Goal: Check status: Check status

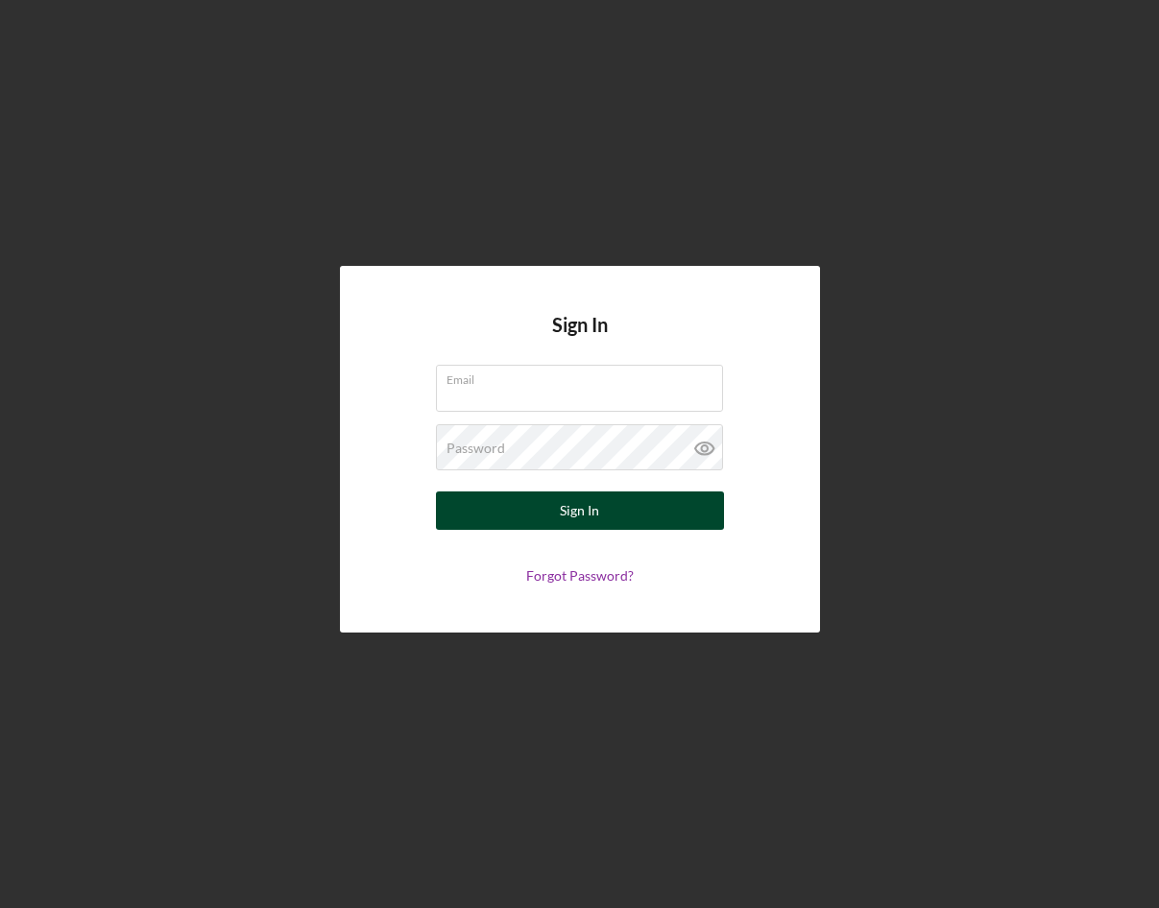
type input "[EMAIL_ADDRESS][DOMAIN_NAME]"
click at [586, 517] on div "Sign In" at bounding box center [579, 511] width 39 height 38
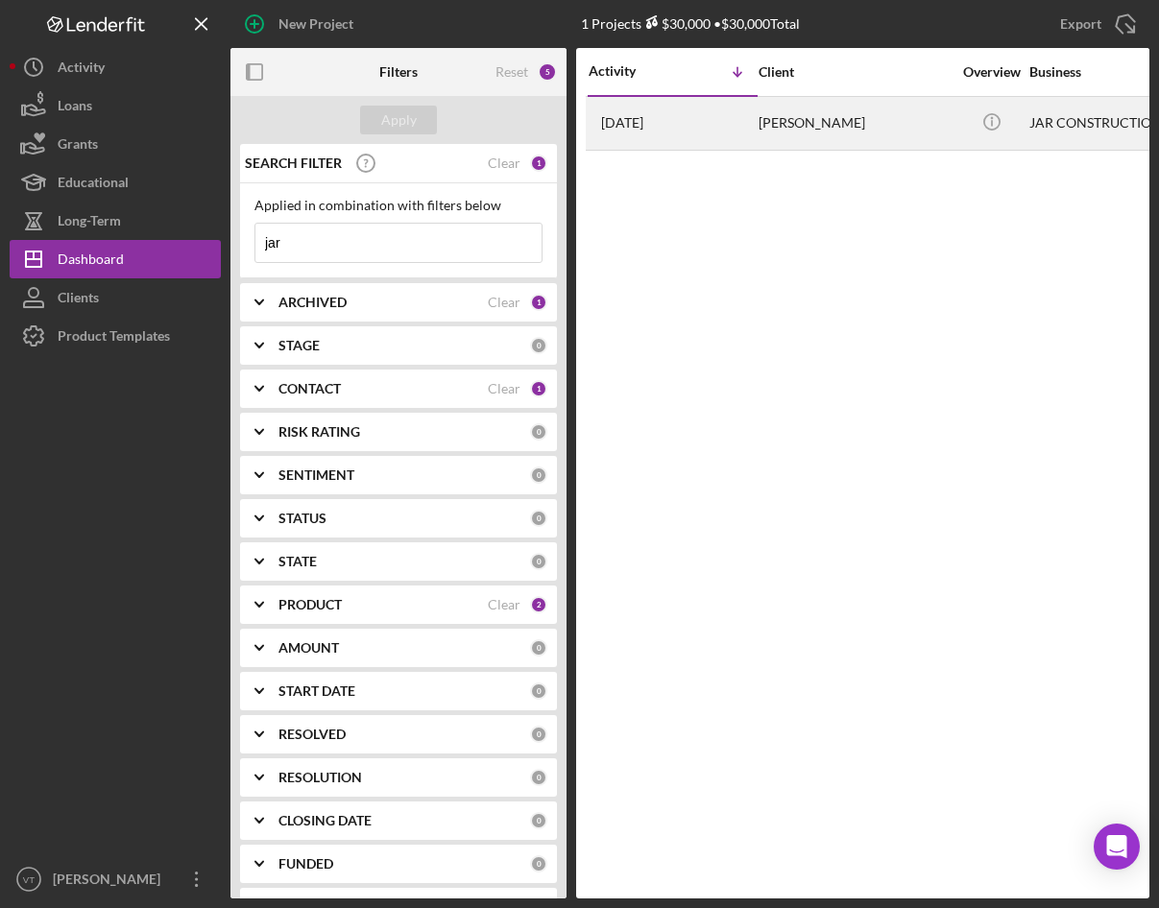
click at [835, 125] on div "[PERSON_NAME]" at bounding box center [854, 123] width 192 height 51
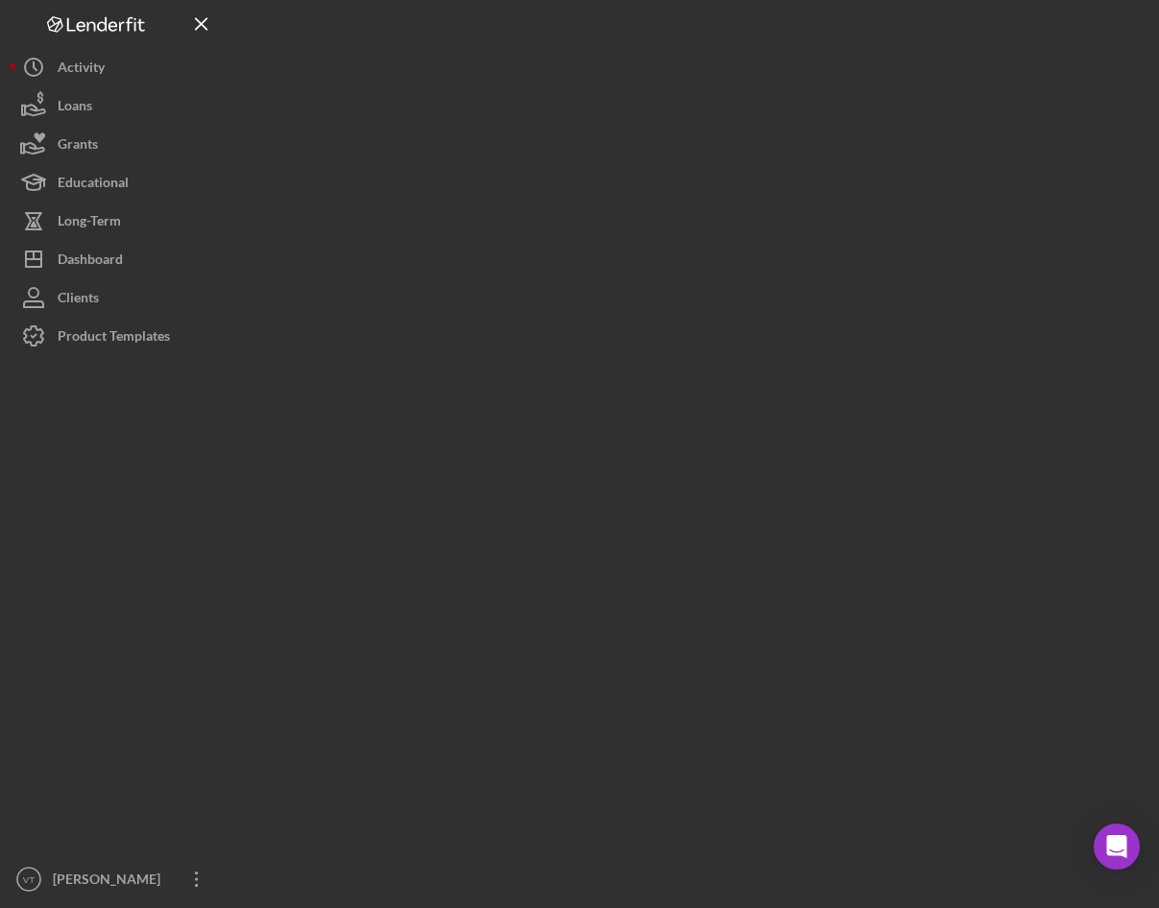
click at [835, 125] on div at bounding box center [689, 449] width 919 height 899
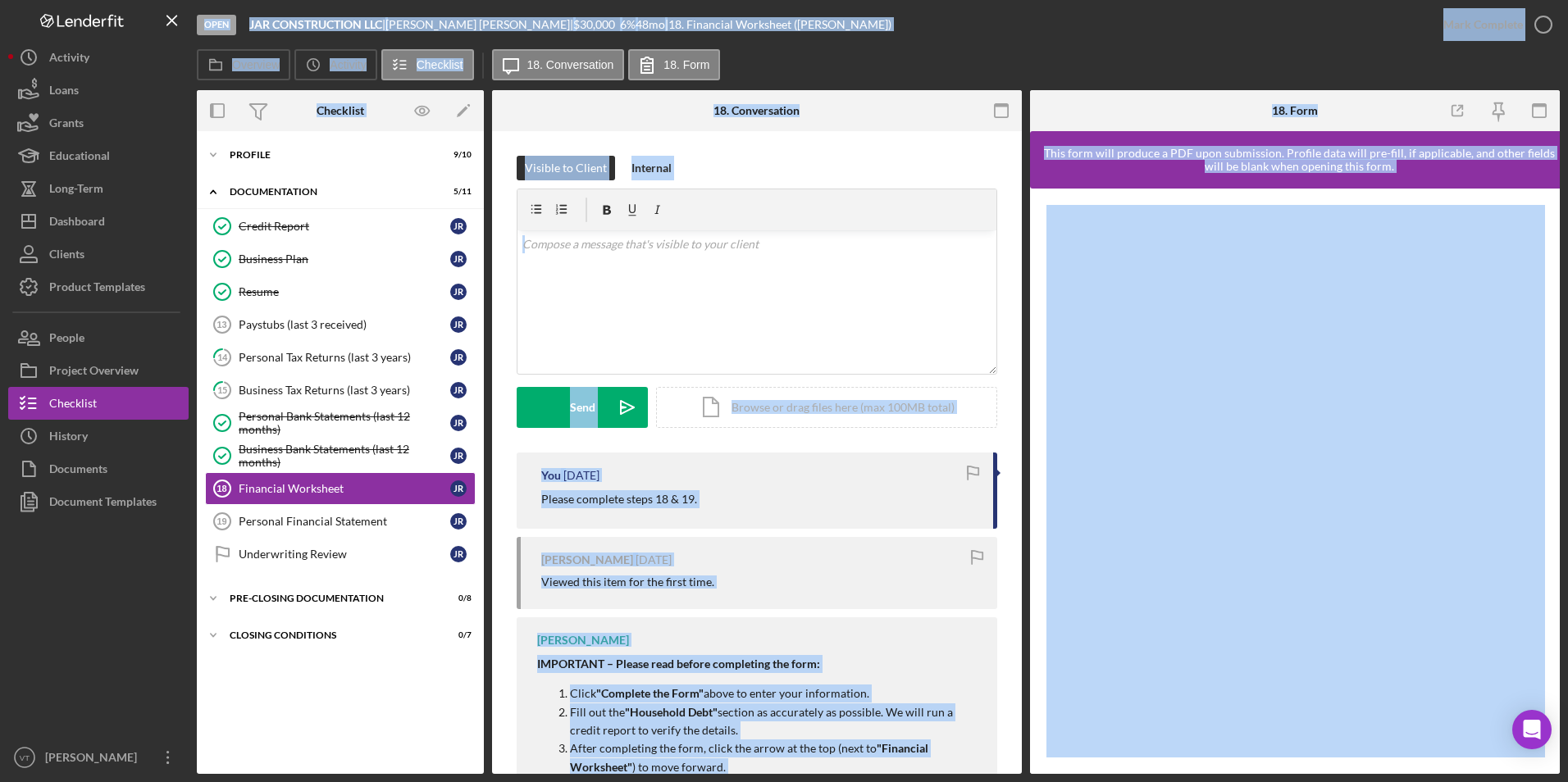
click at [371, 688] on div "Icon/Expander Profile 9 / 10 Icon/Expander Documentation 5 / 11 Credit Report C…" at bounding box center [340, 452] width 287 height 626
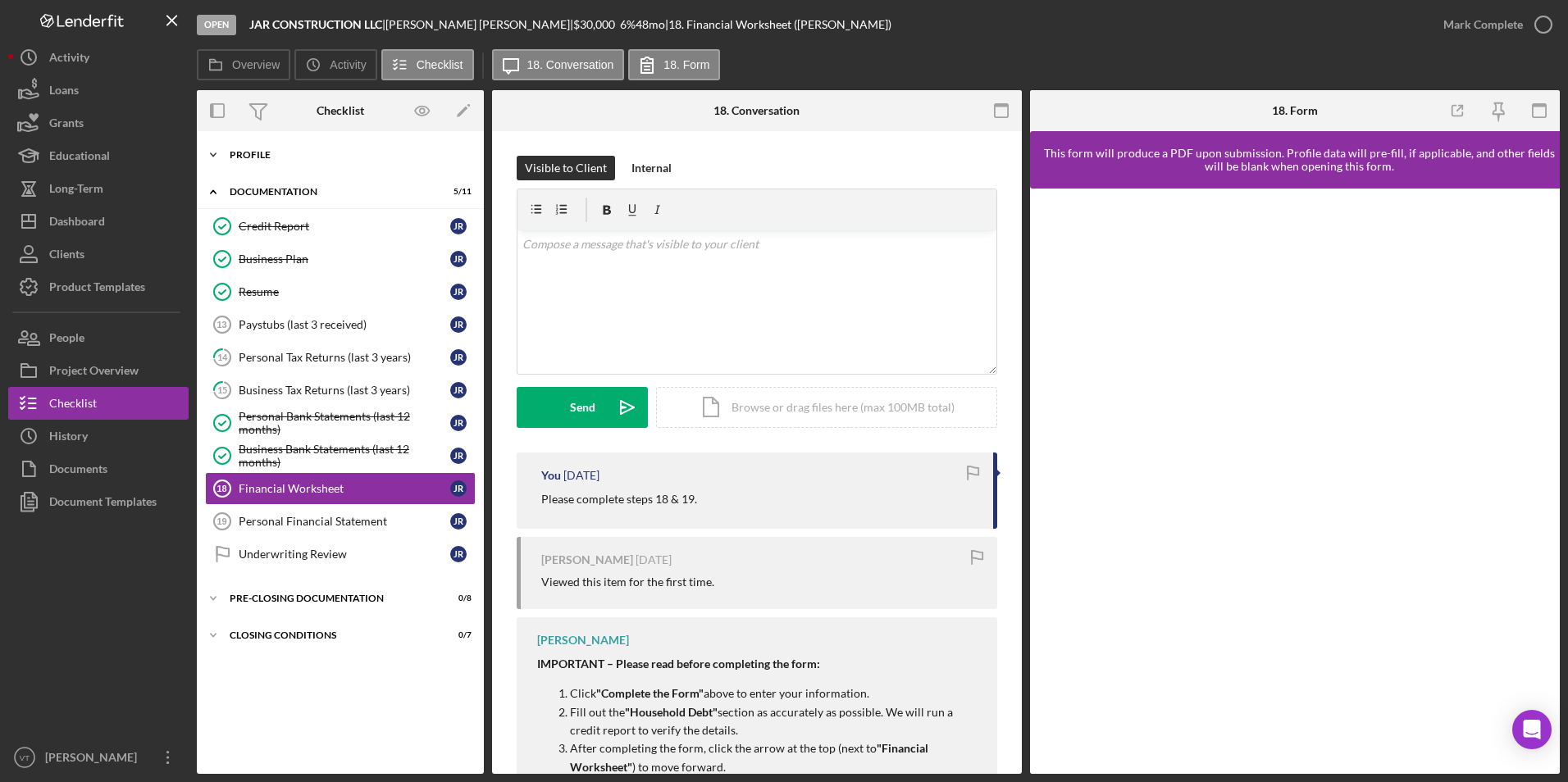
click at [214, 156] on icon "Icon/Expander" at bounding box center [213, 155] width 32 height 32
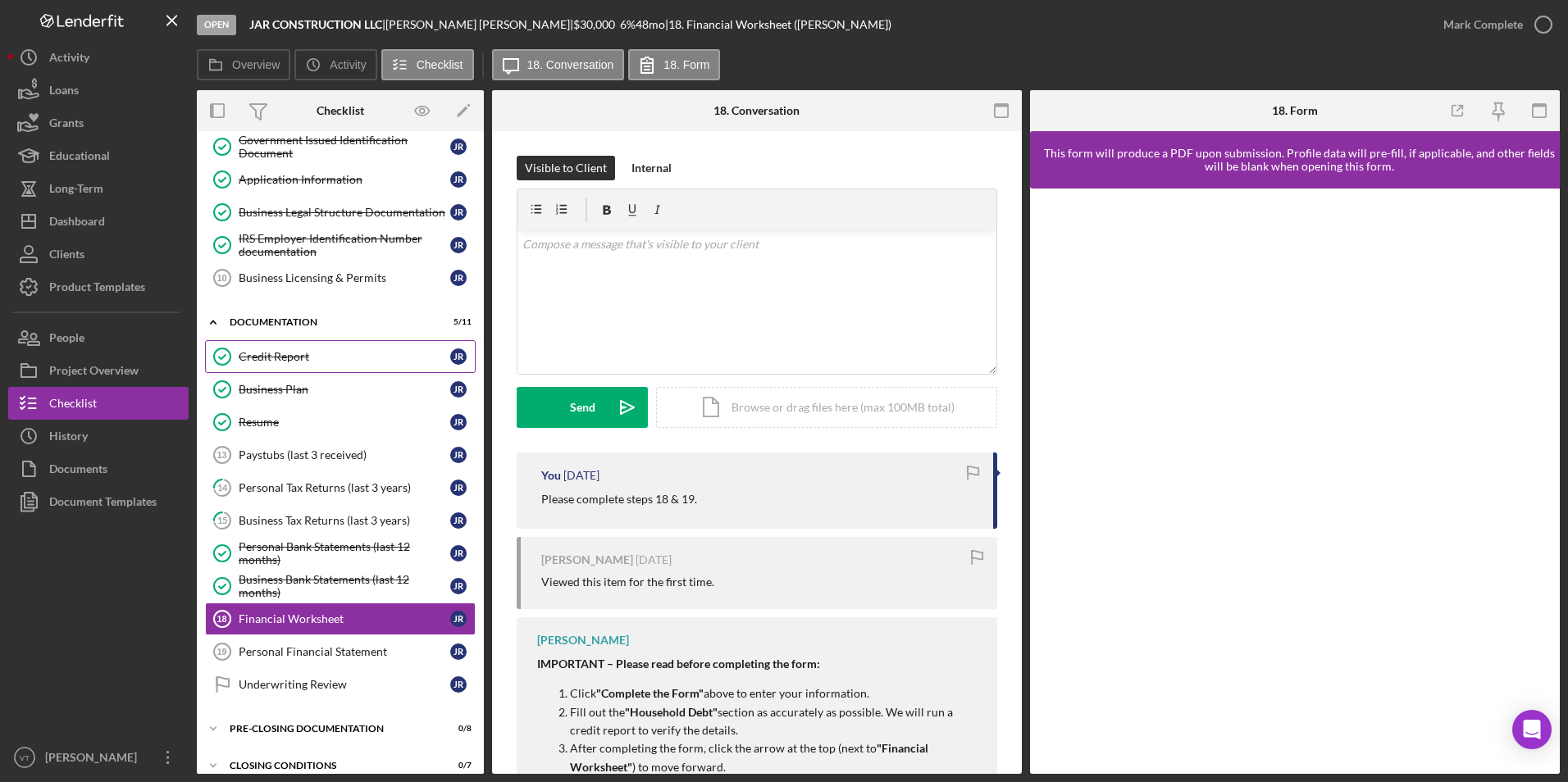
scroll to position [224, 0]
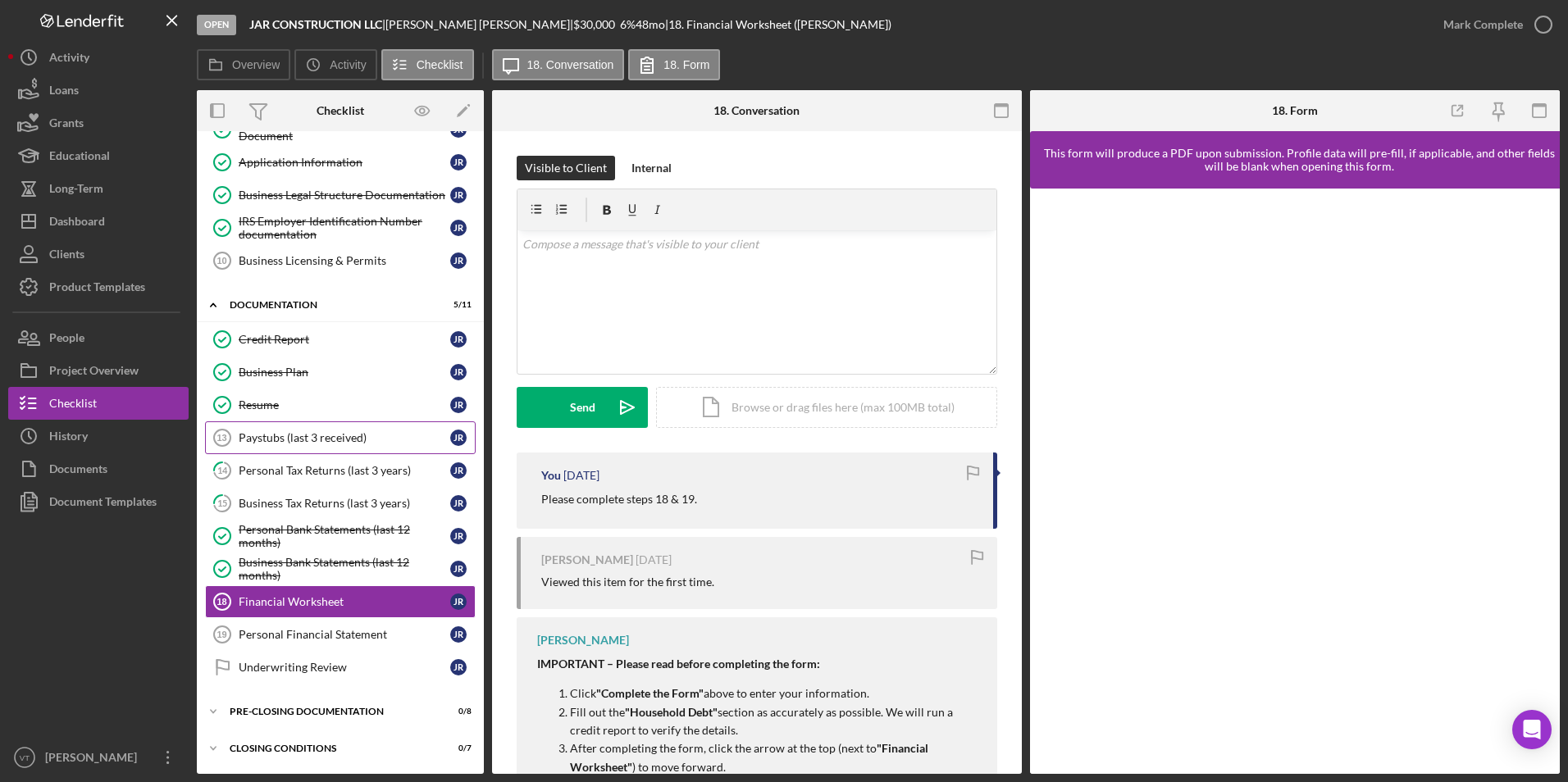
click at [314, 444] on div "Paystubs (last 3 received)" at bounding box center [344, 437] width 212 height 13
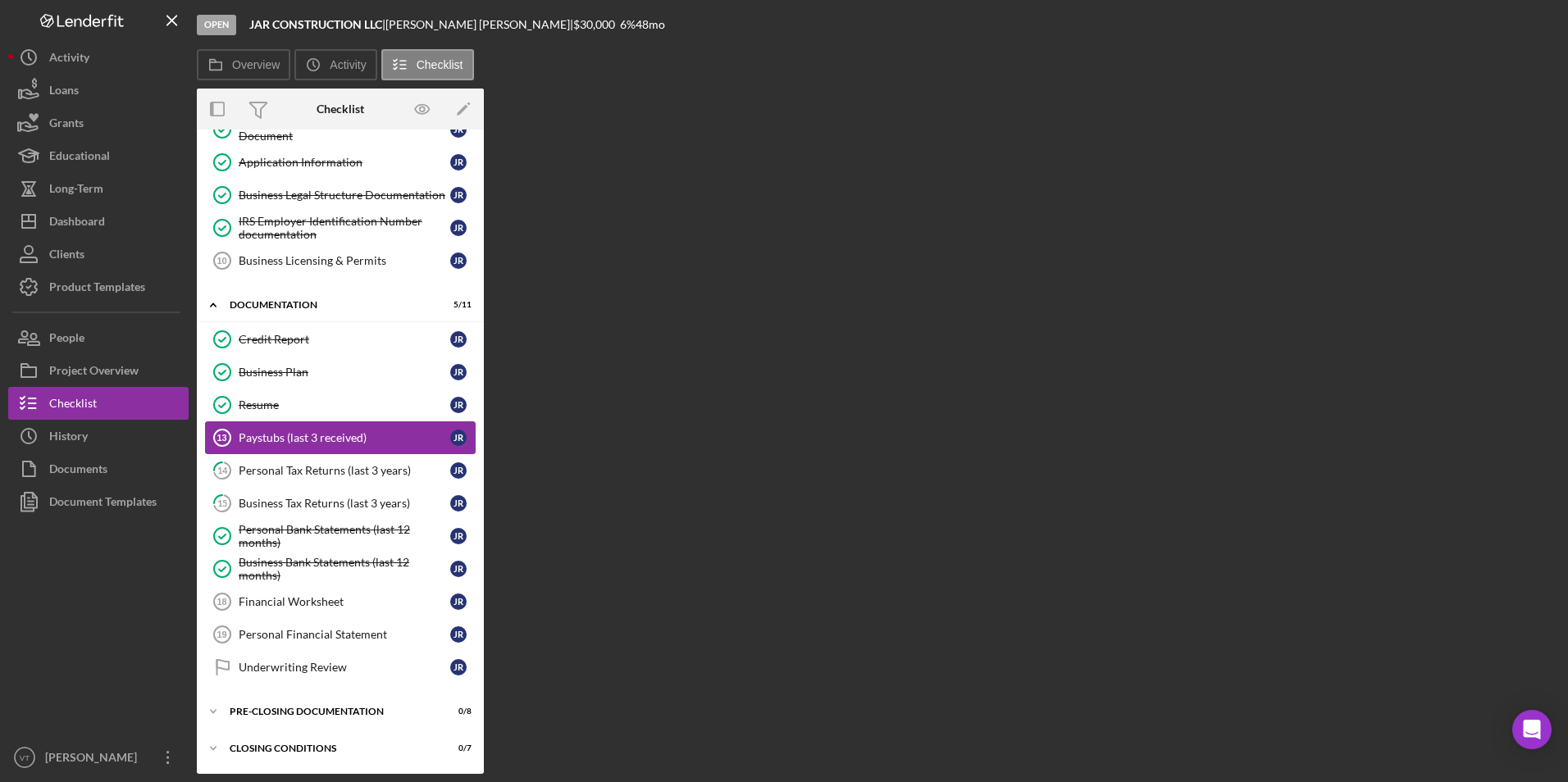
scroll to position [224, 0]
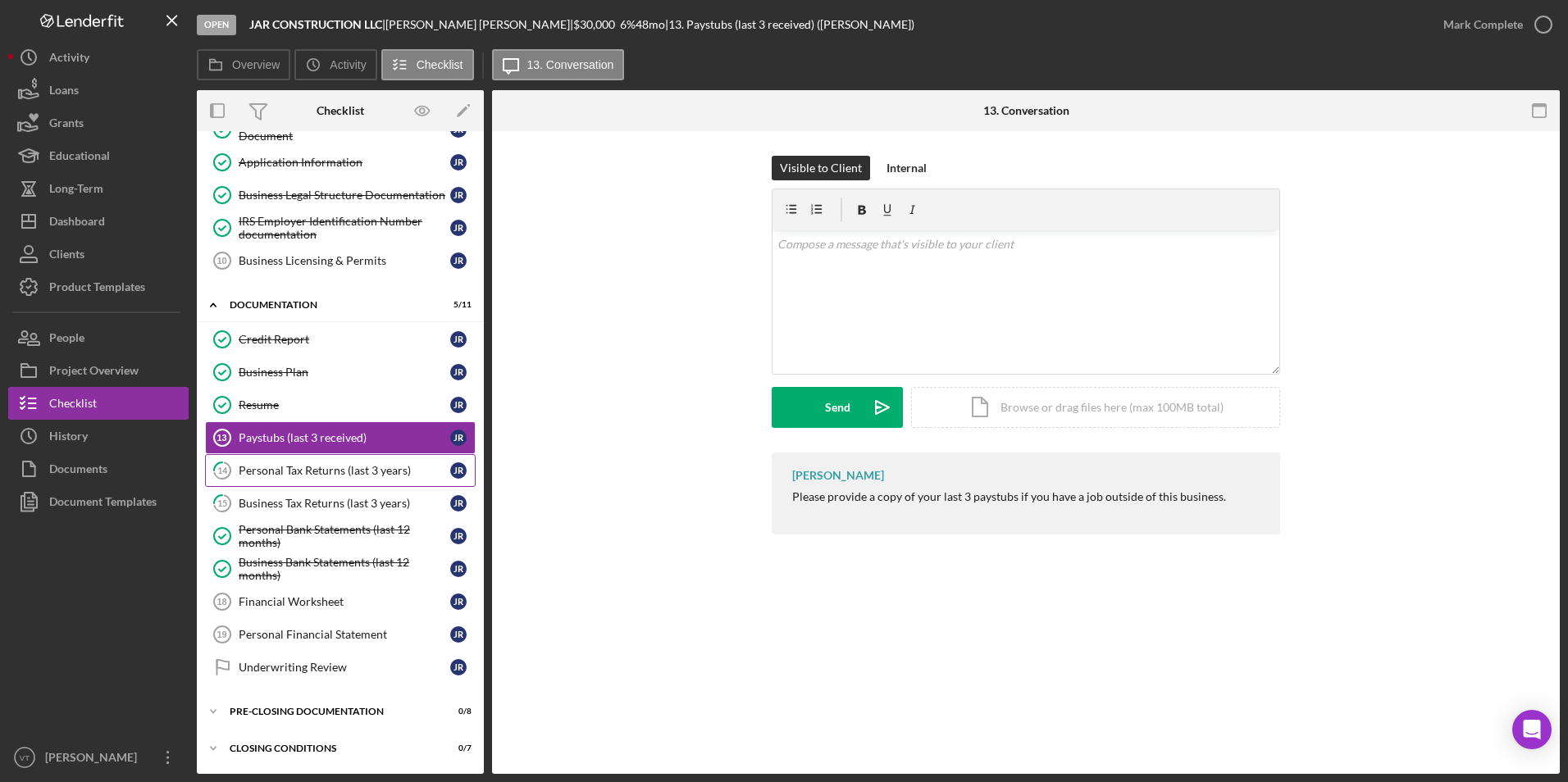
click at [314, 470] on div "Personal Tax Returns (last 3 years)" at bounding box center [344, 470] width 212 height 13
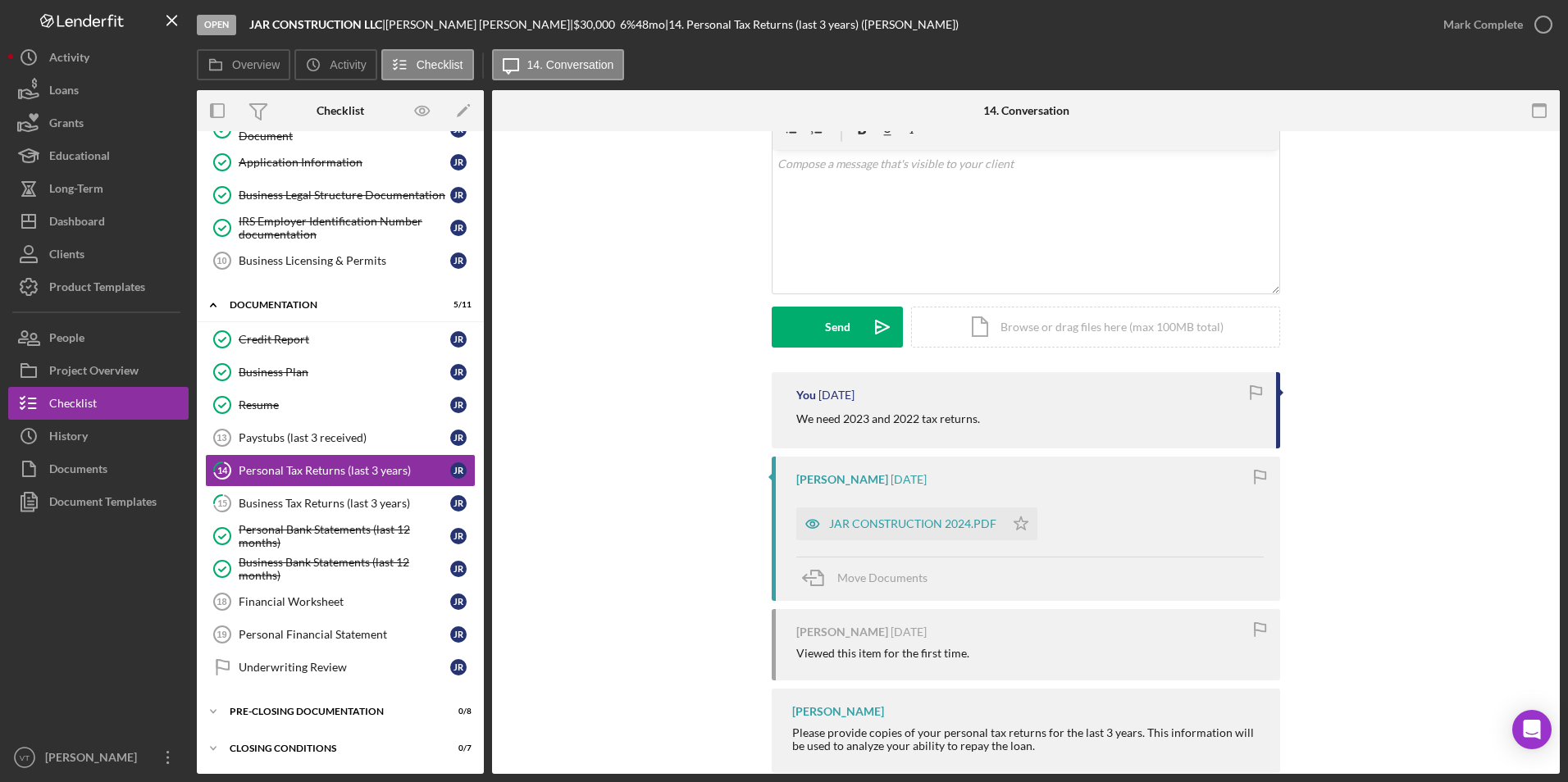
scroll to position [113, 0]
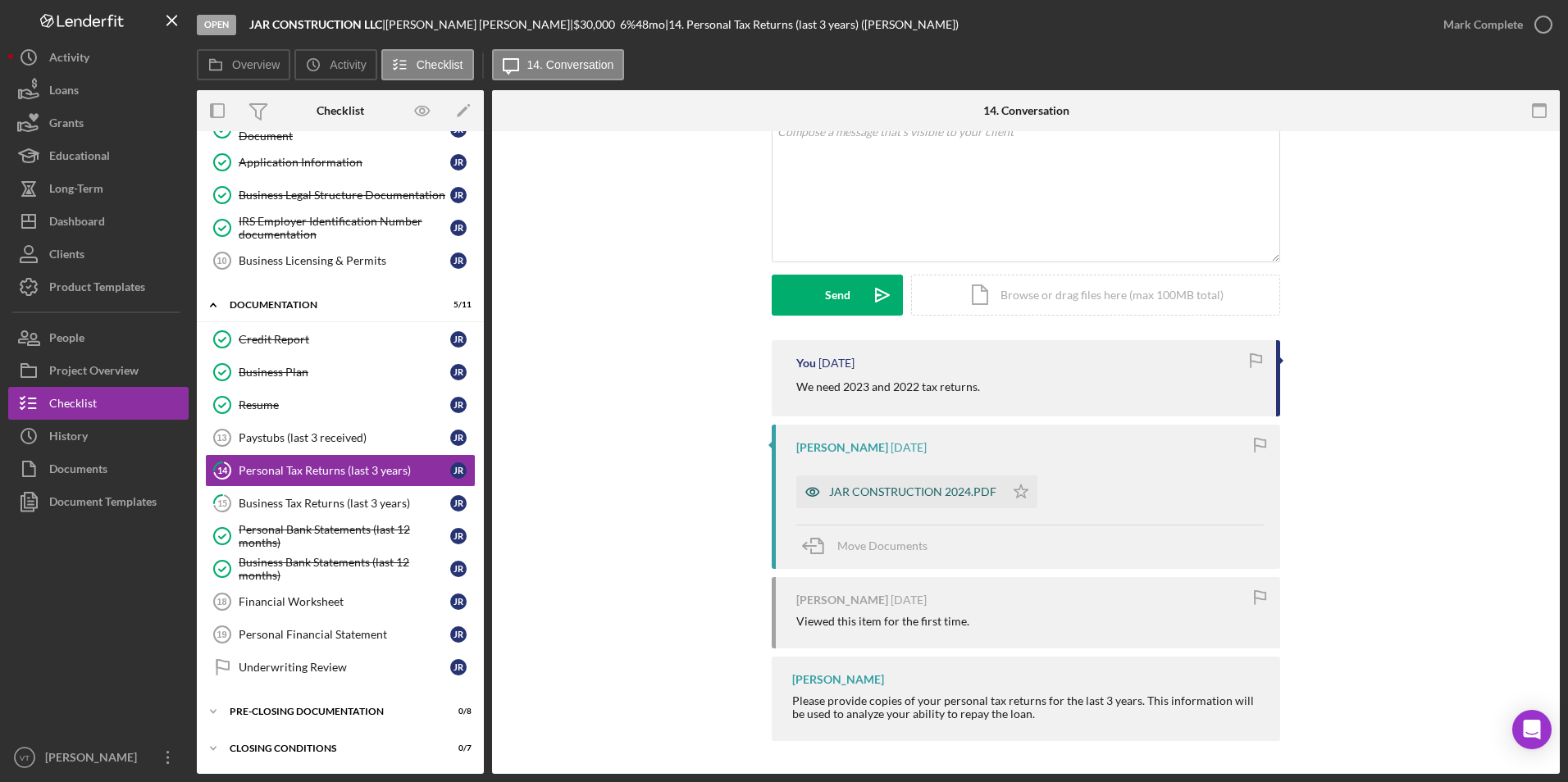
click at [945, 498] on div "JAR CONSTRUCTION 2024.PDF" at bounding box center [913, 491] width 167 height 13
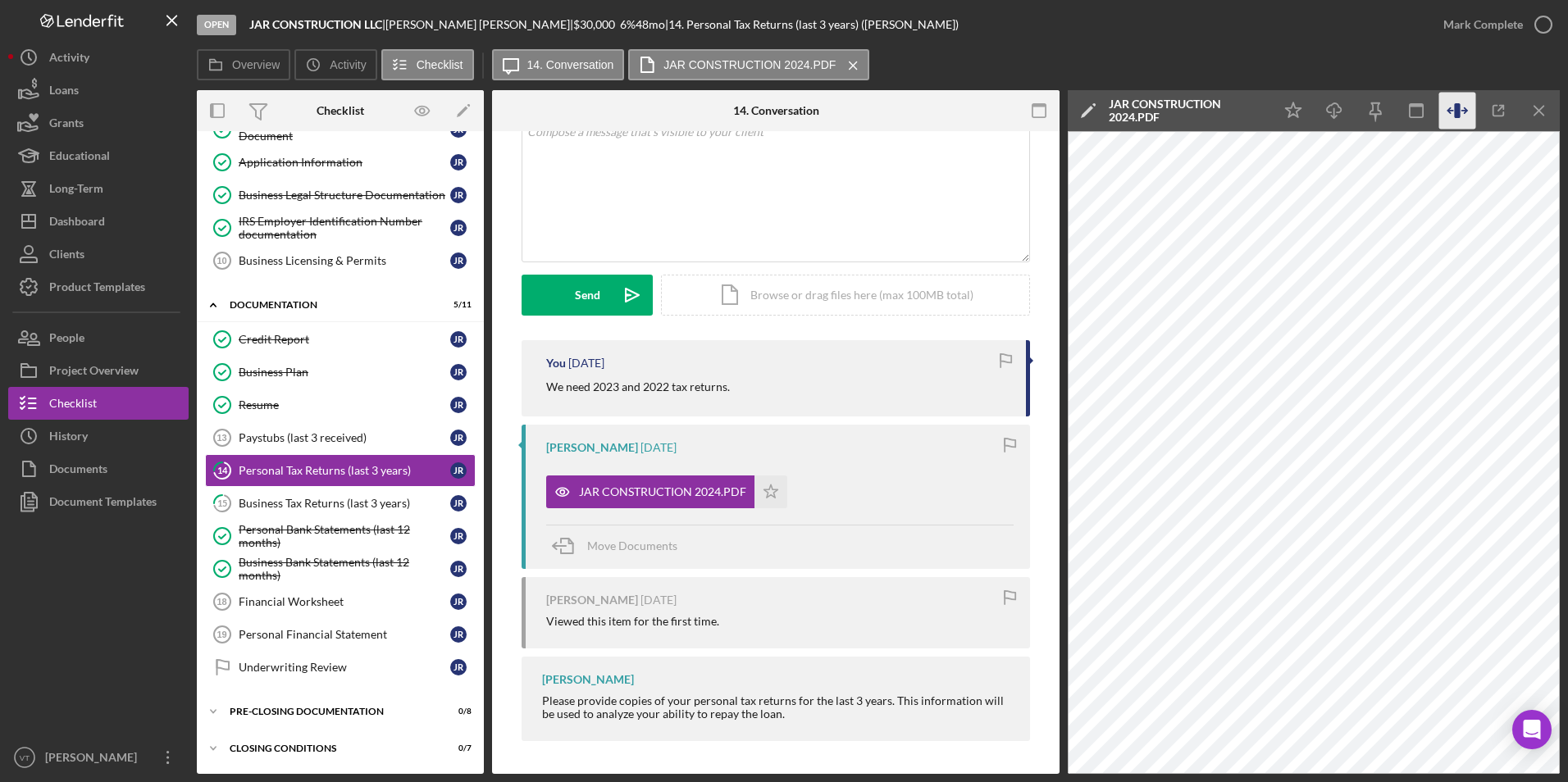
click at [989, 111] on icon "button" at bounding box center [1456, 110] width 6 height 15
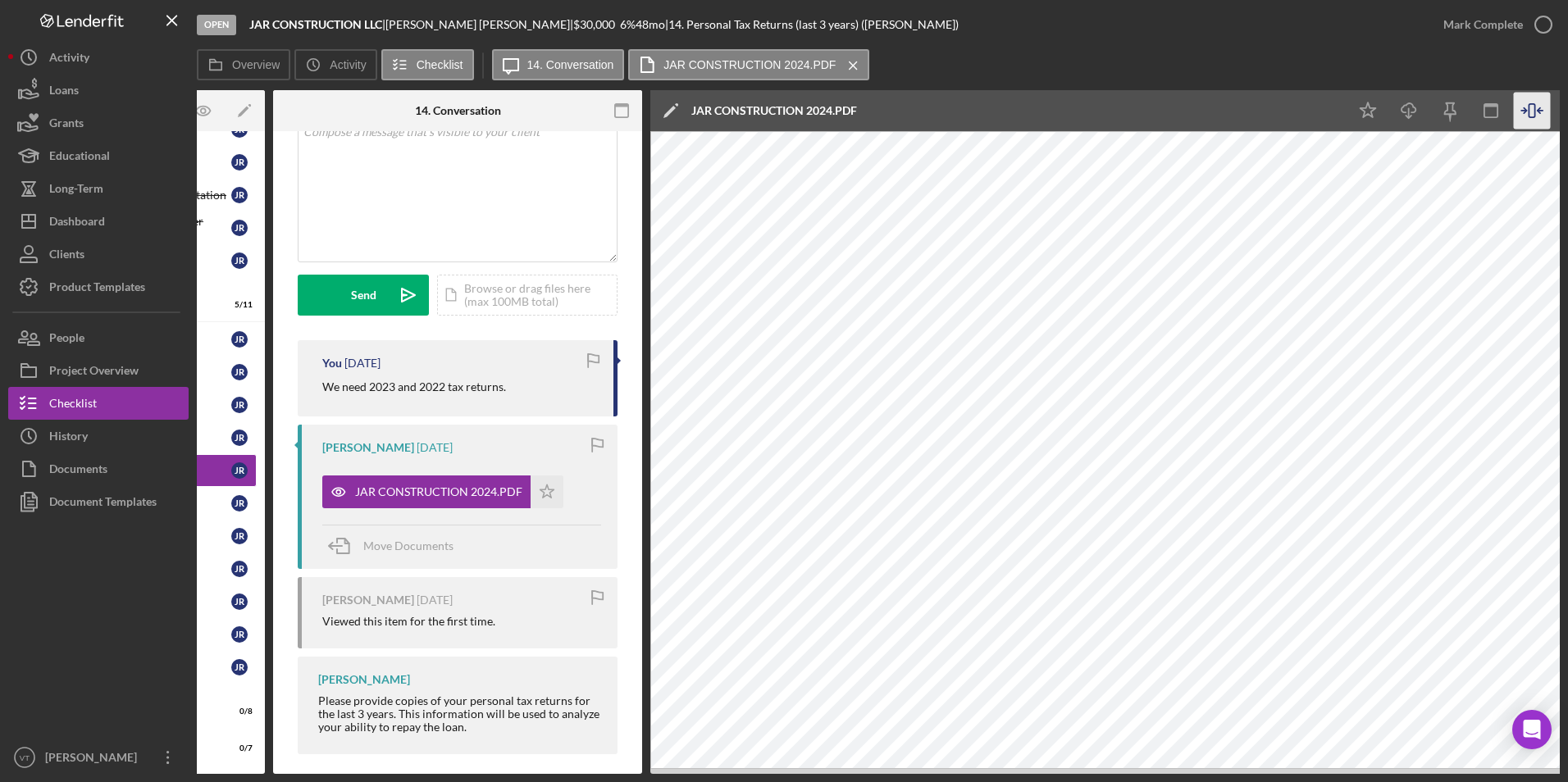
scroll to position [0, 294]
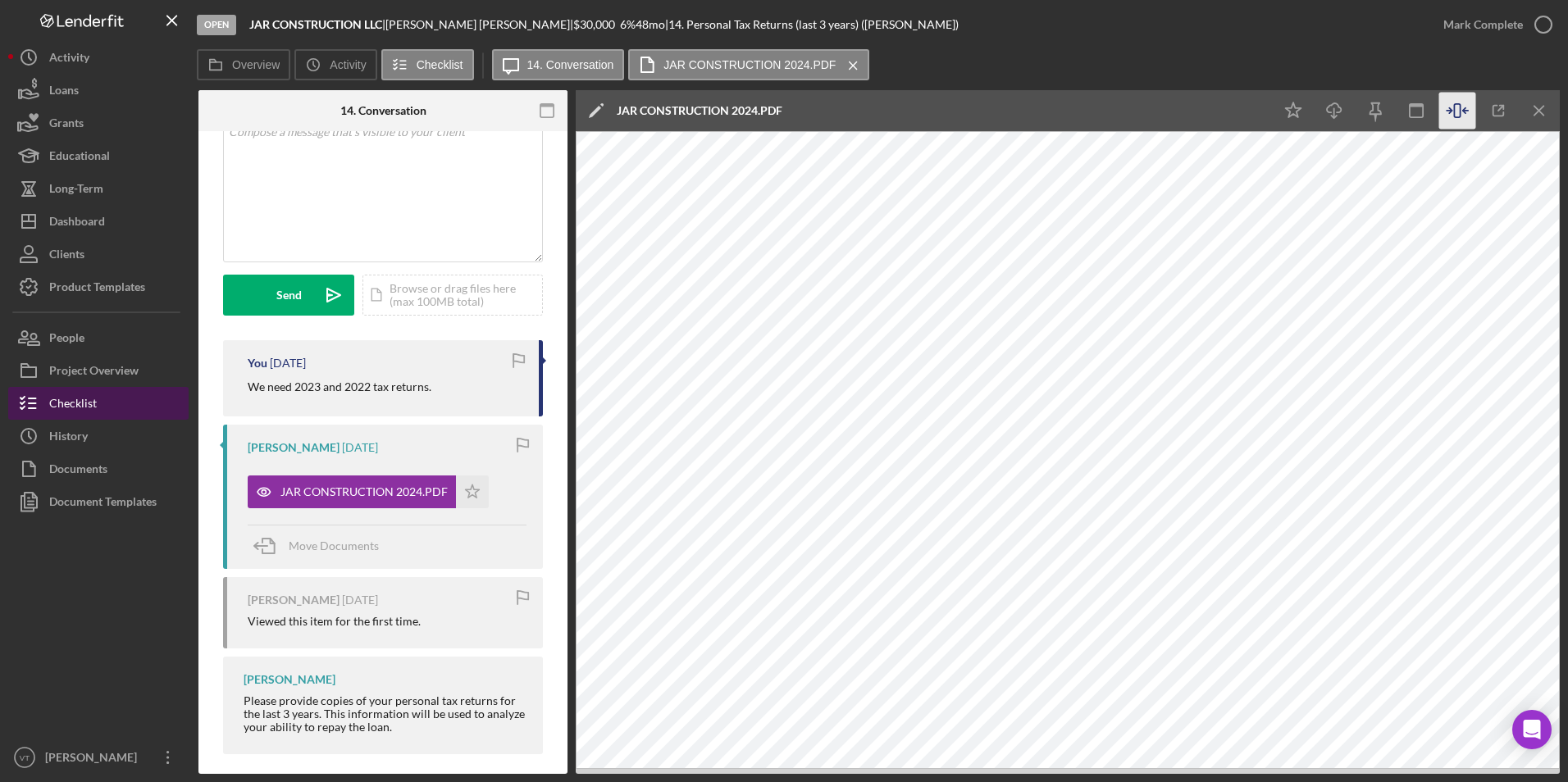
click at [64, 400] on div "Checklist" at bounding box center [73, 405] width 48 height 37
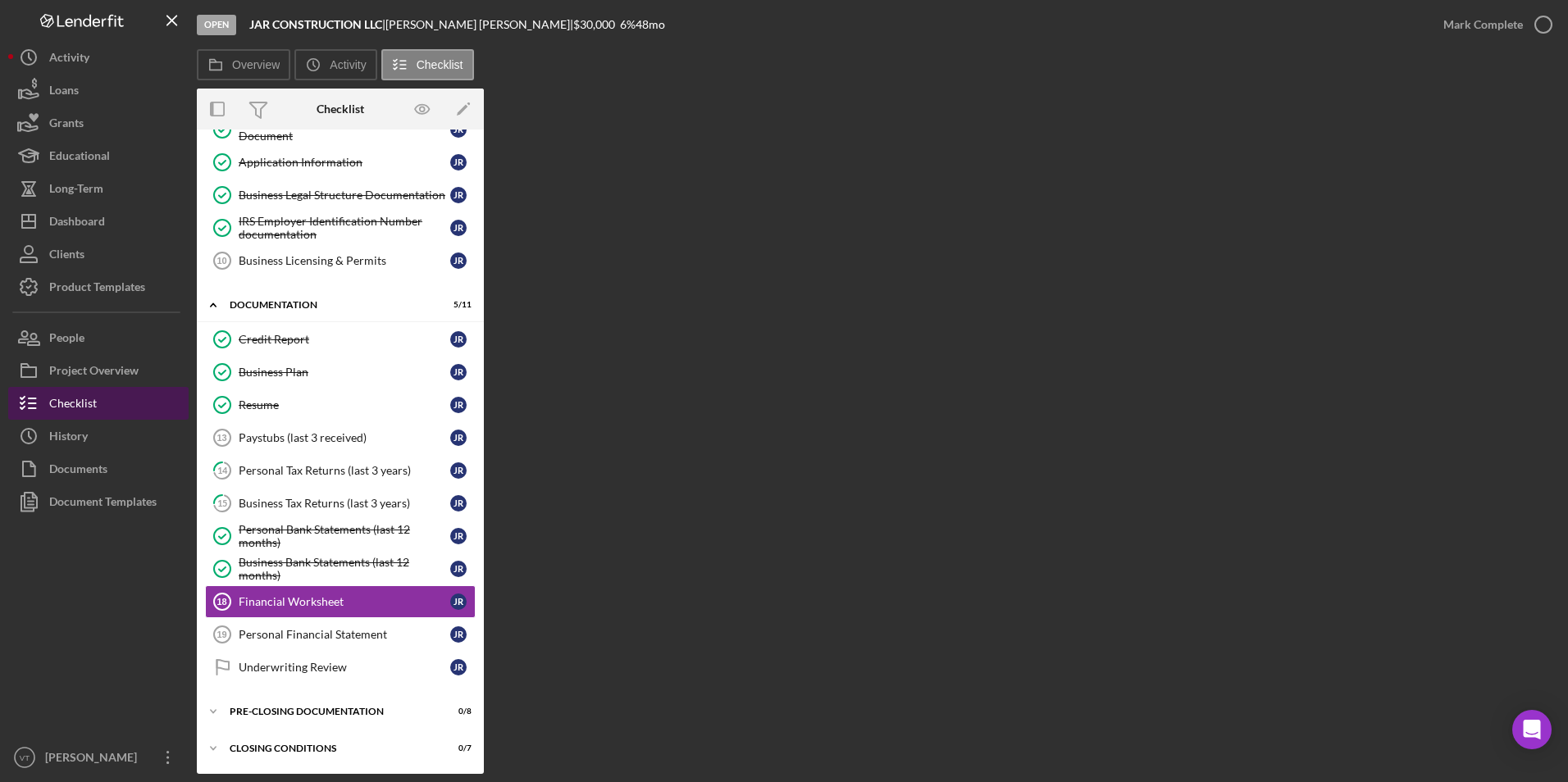
scroll to position [224, 0]
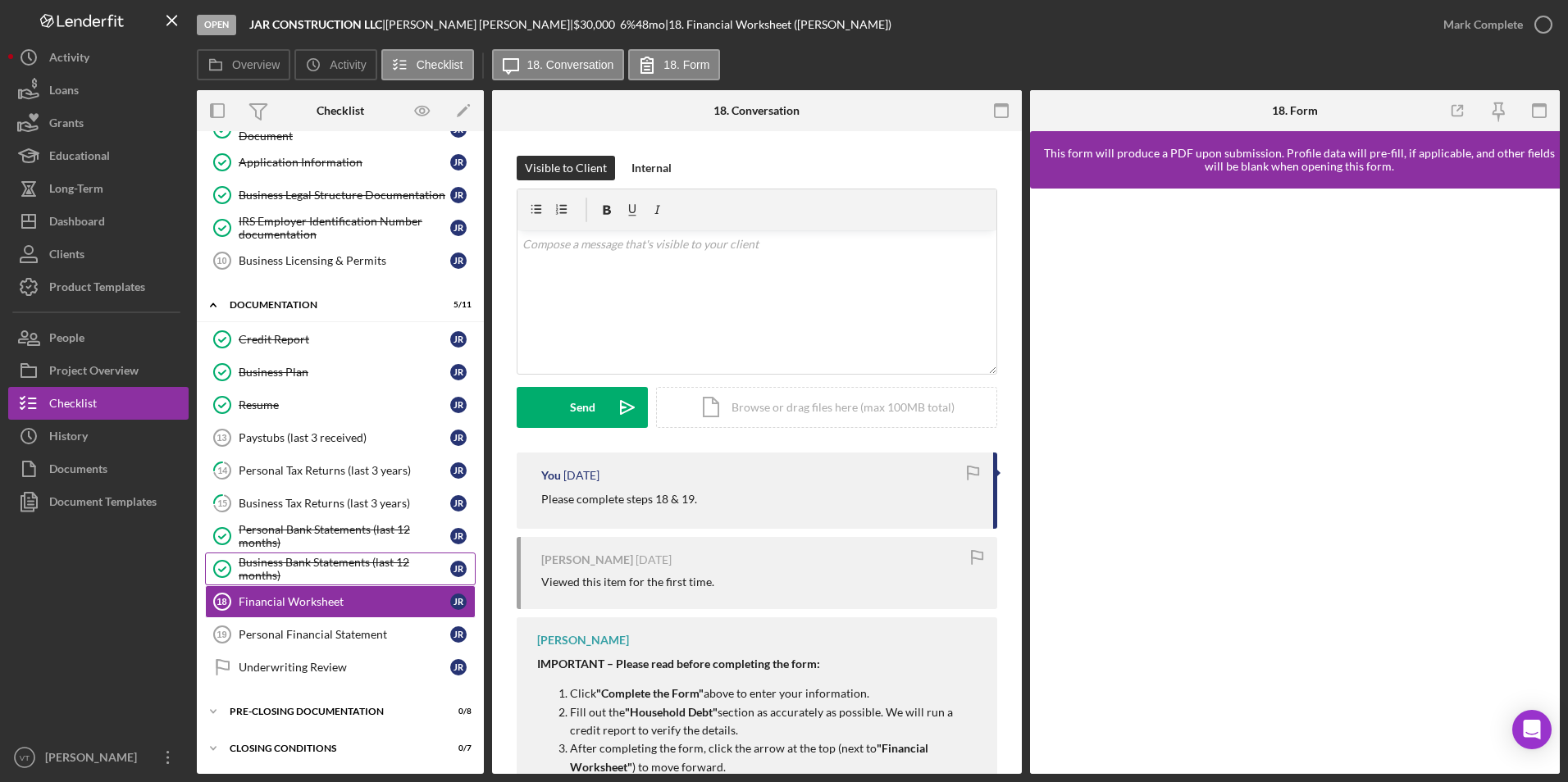
click at [294, 573] on div "Business Bank Statements (last 12 months)" at bounding box center [344, 569] width 212 height 26
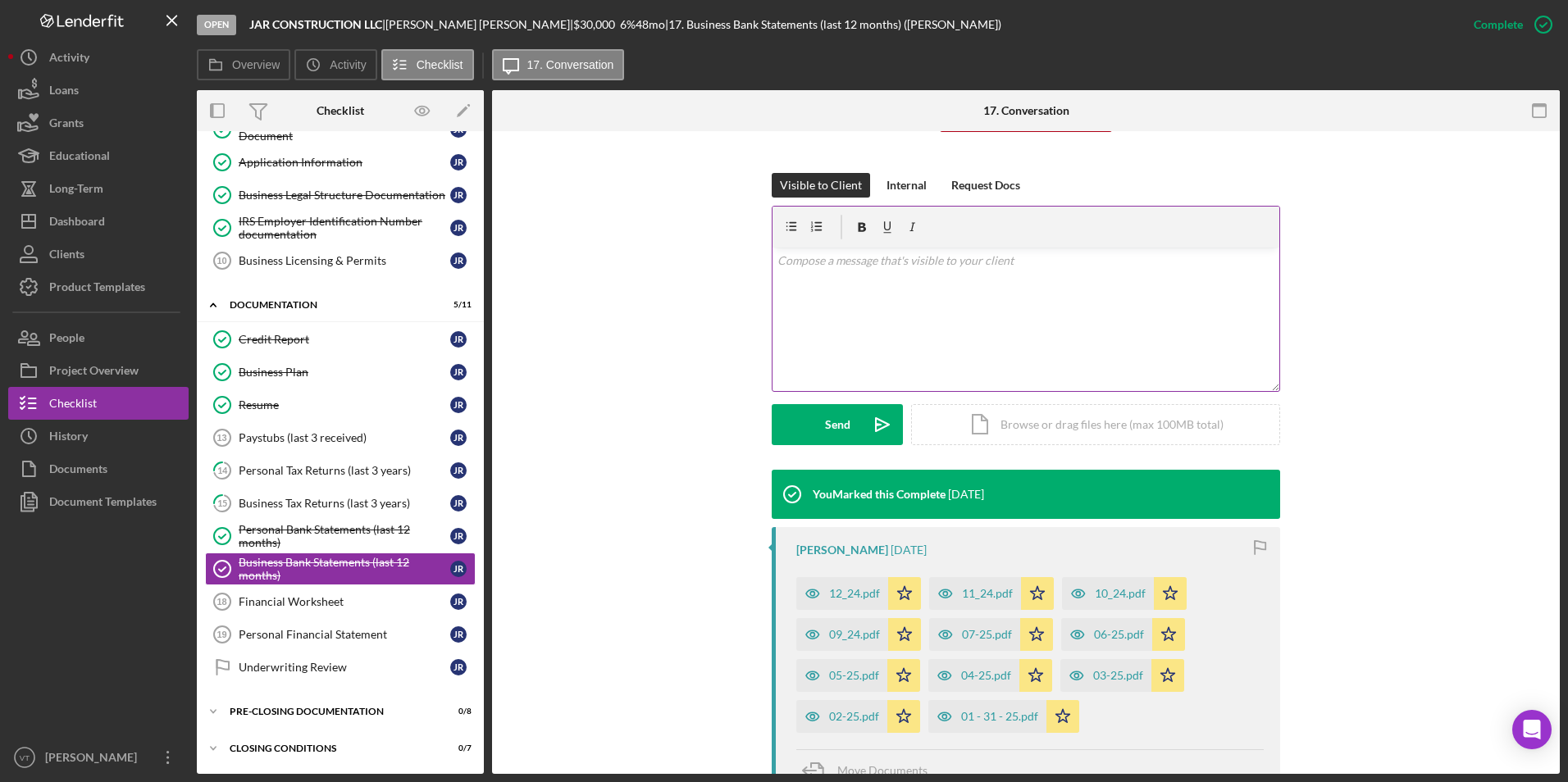
scroll to position [328, 0]
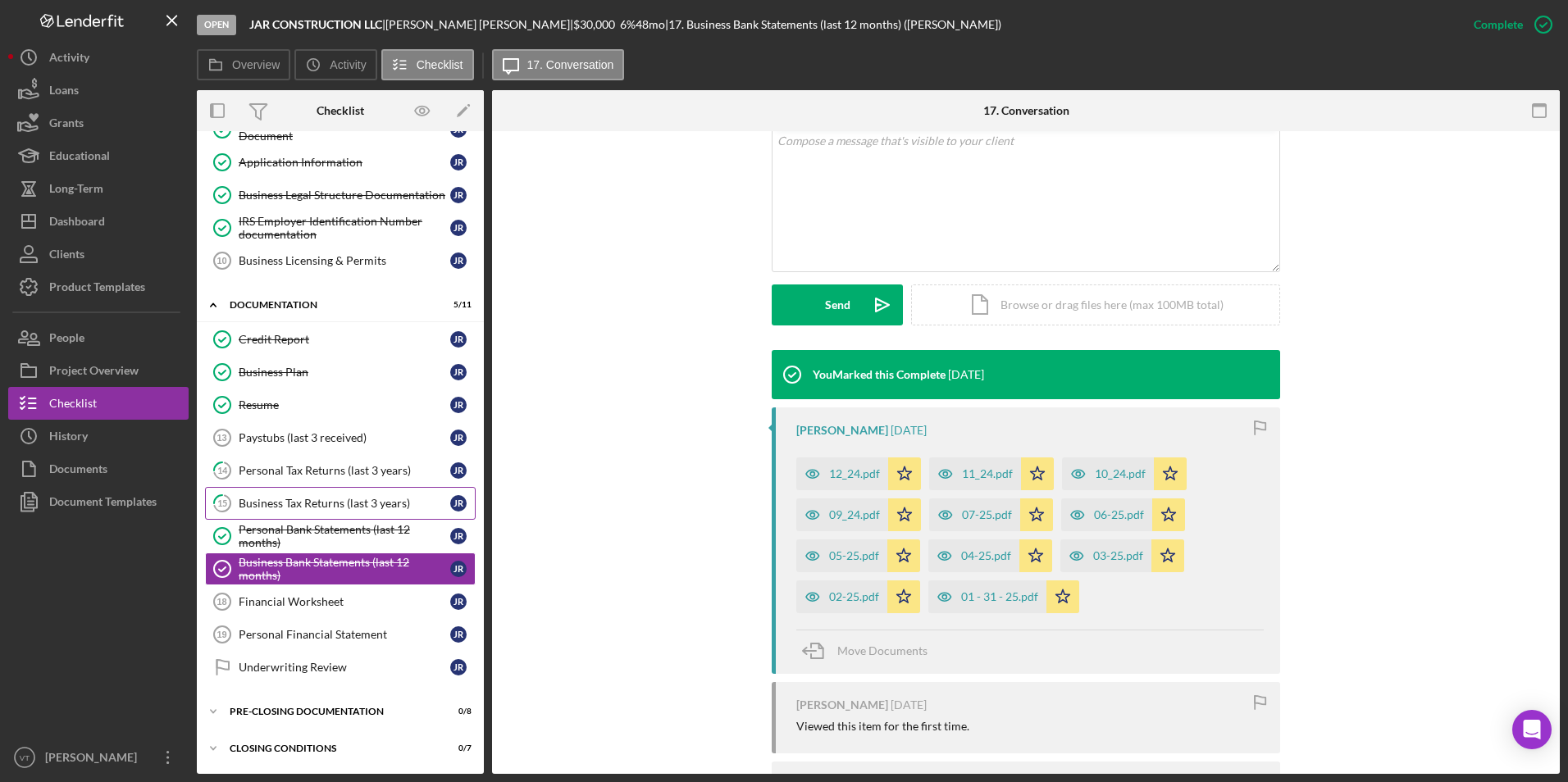
click at [317, 499] on div "Business Tax Returns (last 3 years)" at bounding box center [344, 503] width 212 height 13
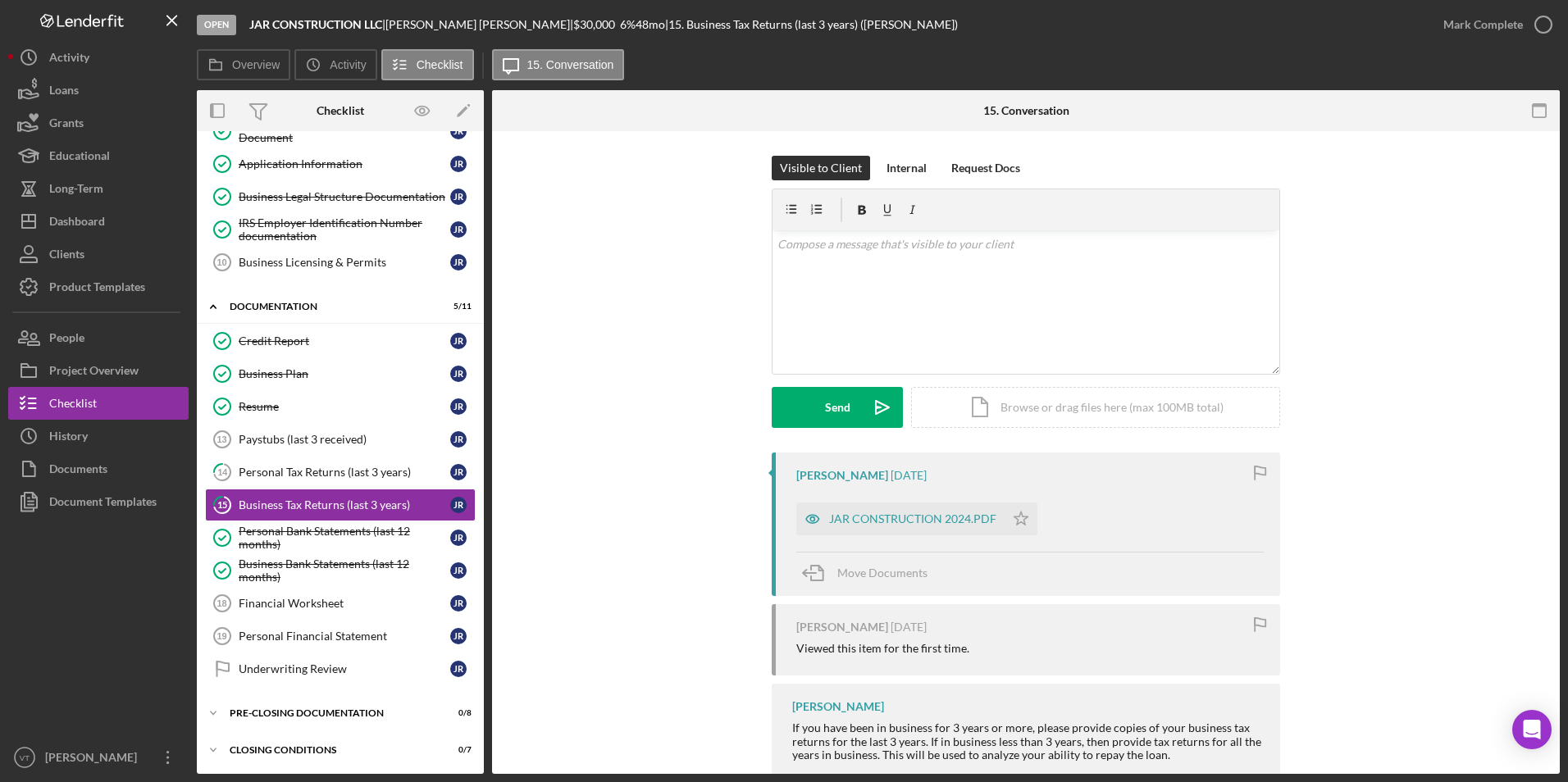
scroll to position [224, 0]
click at [877, 525] on div "JAR CONSTRUCTION 2024.PDF" at bounding box center [913, 518] width 167 height 13
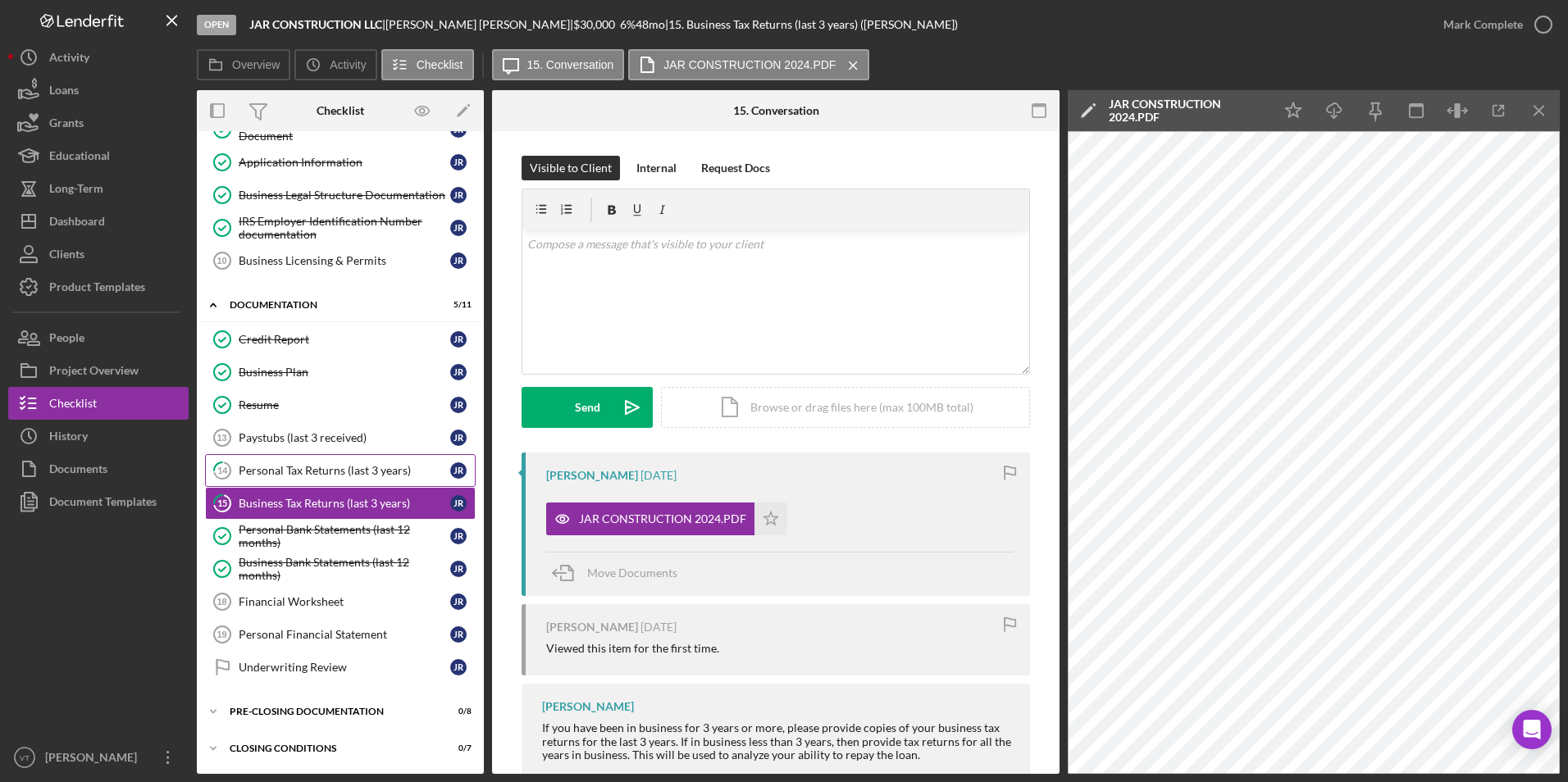
click at [297, 482] on link "14 Personal Tax Returns (last 3 years) J R" at bounding box center [340, 470] width 271 height 32
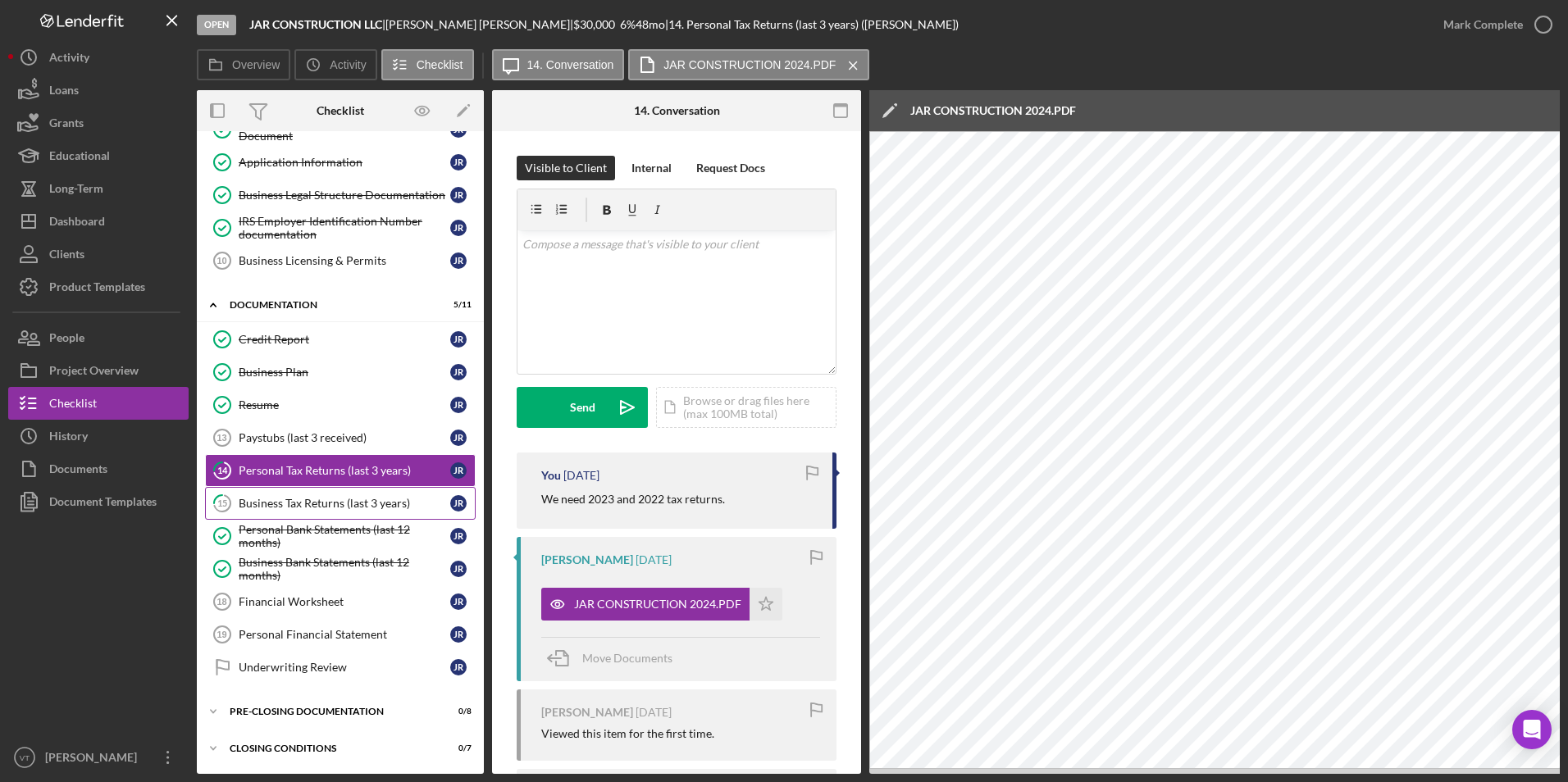
click at [297, 502] on div "Business Tax Returns (last 3 years)" at bounding box center [344, 503] width 212 height 13
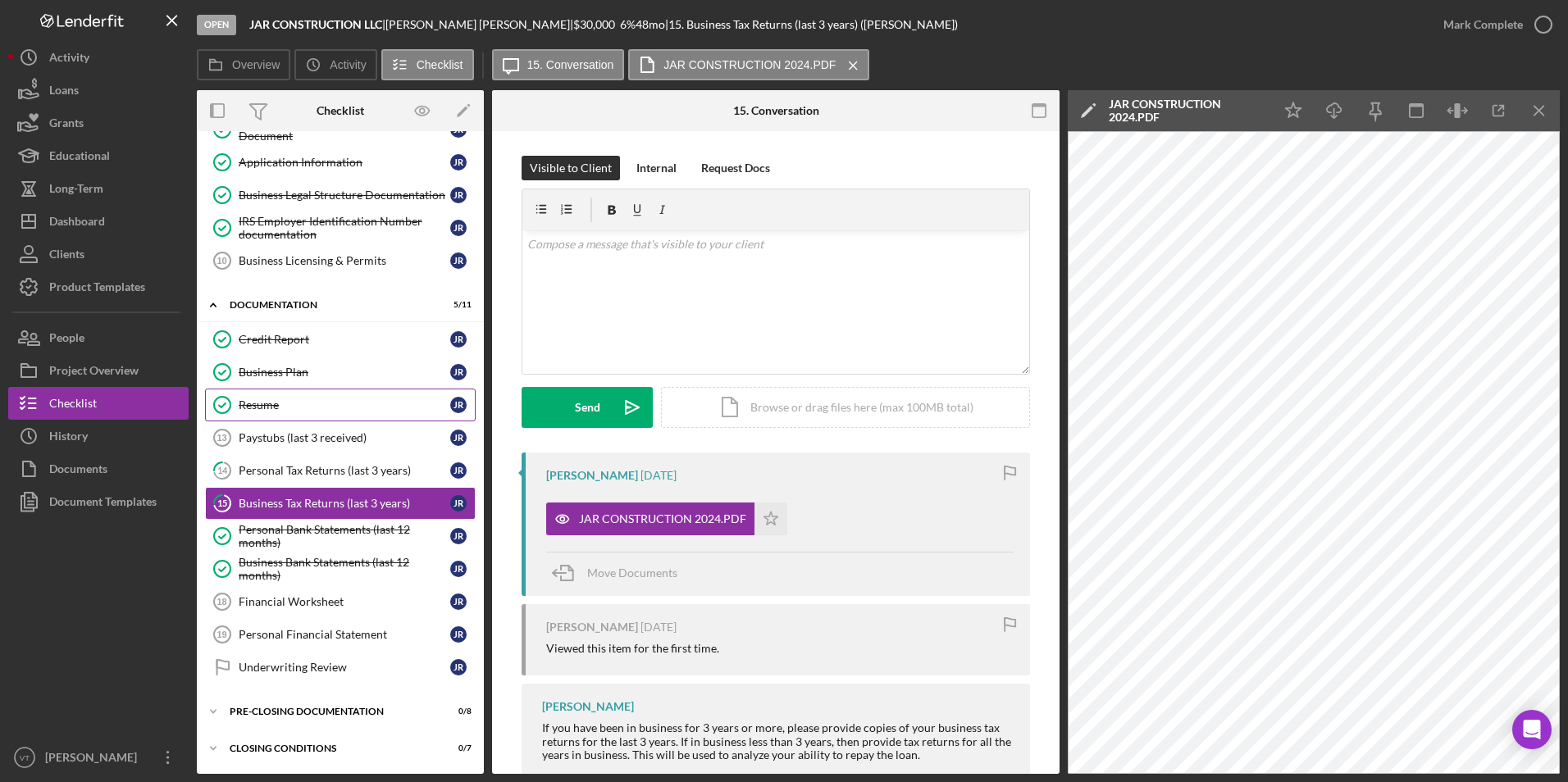
click at [296, 402] on div "Resume" at bounding box center [344, 405] width 212 height 13
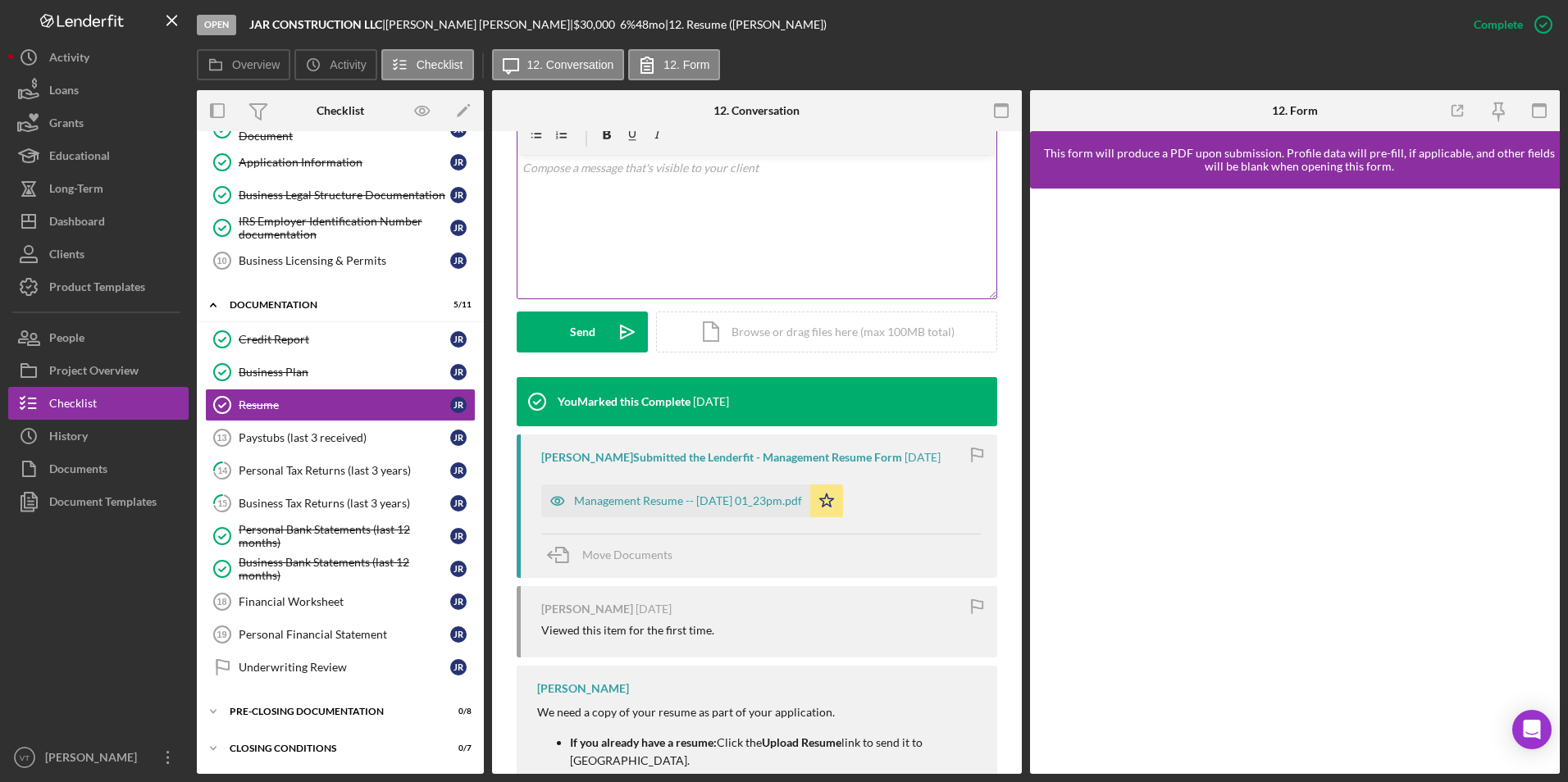
scroll to position [417, 0]
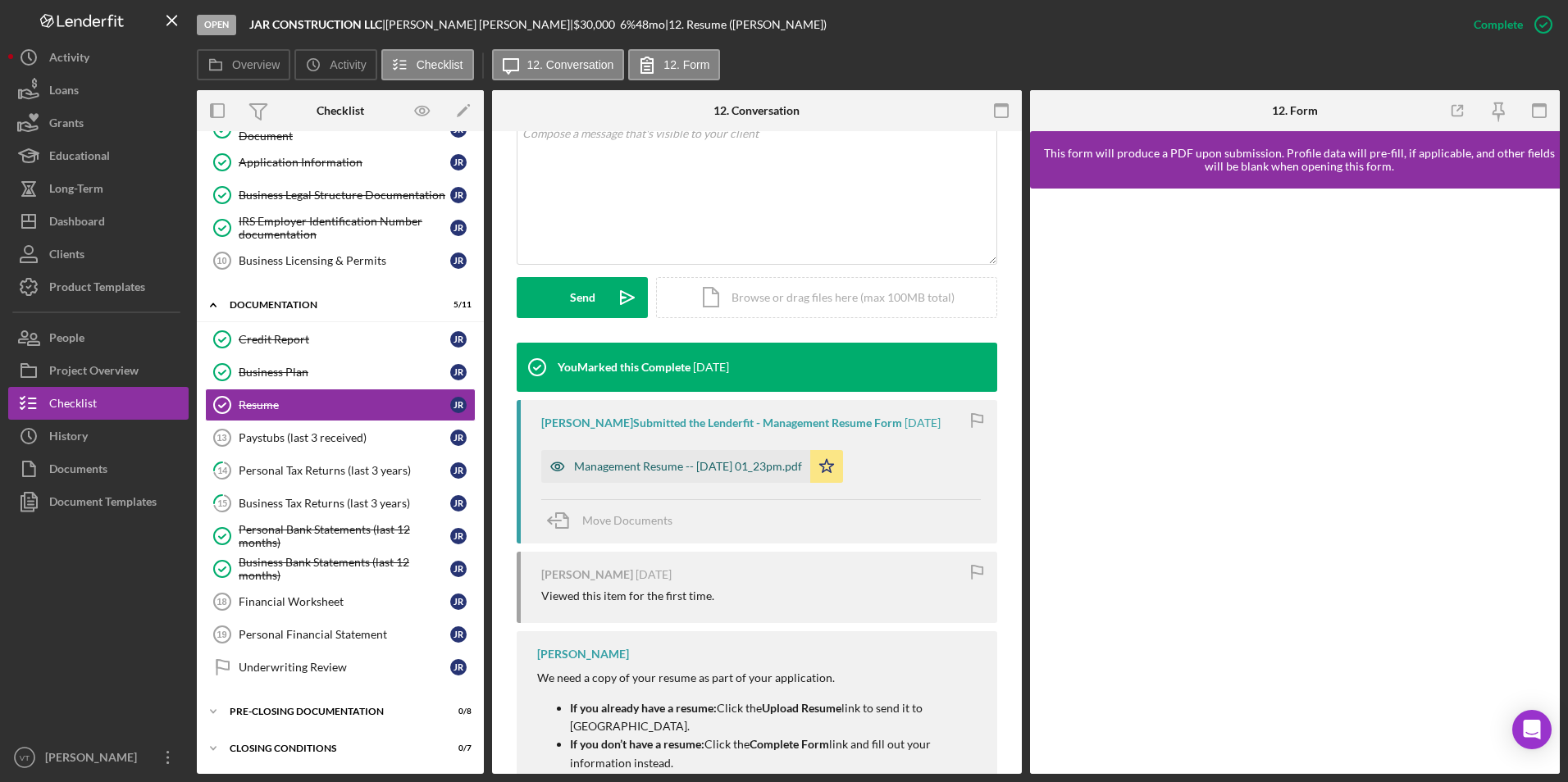
click at [736, 460] on div "Management Resume -- [DATE] 01_23pm.pdf" at bounding box center [687, 466] width 228 height 13
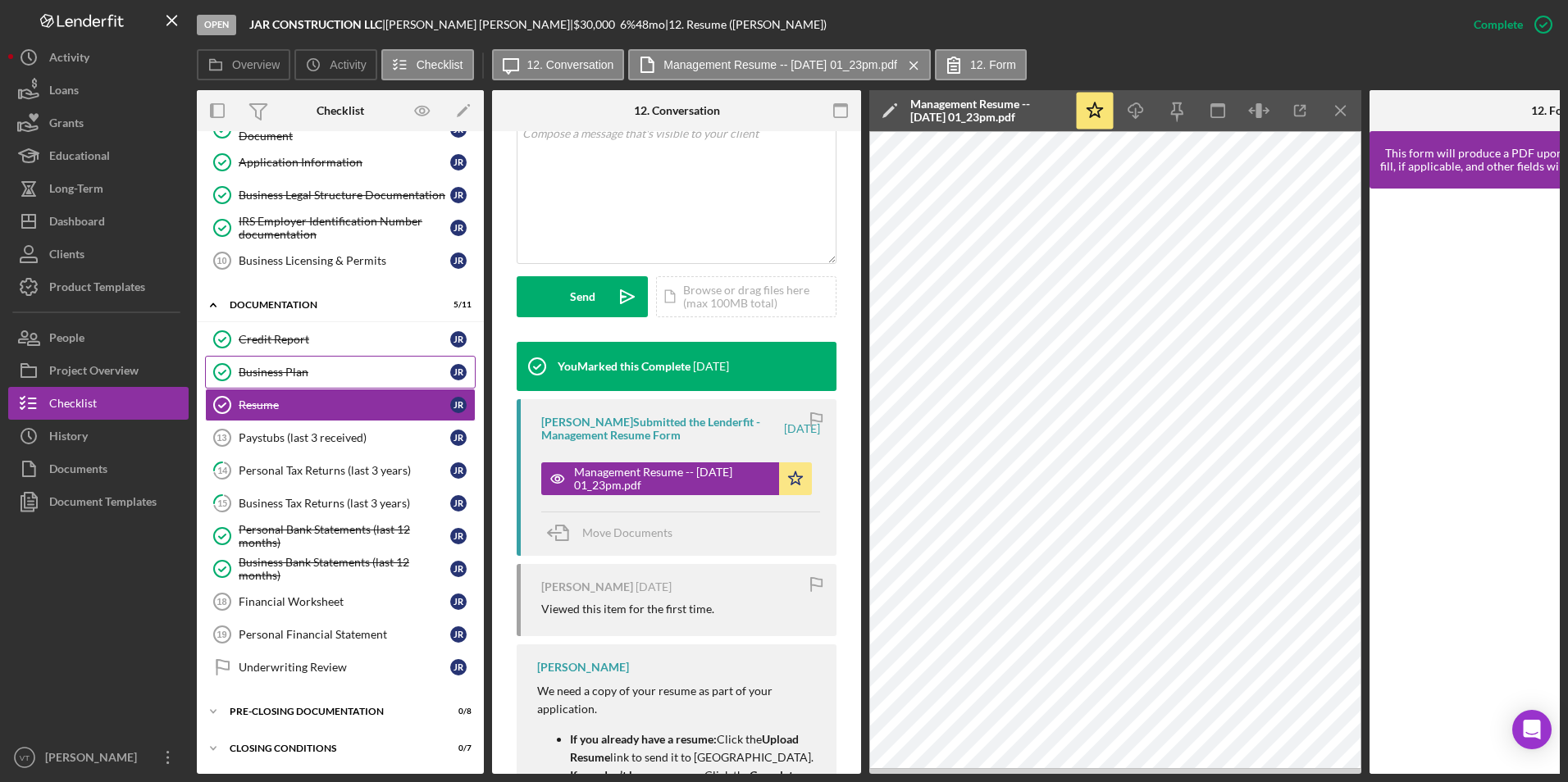
click at [278, 371] on div "Business Plan" at bounding box center [344, 371] width 212 height 13
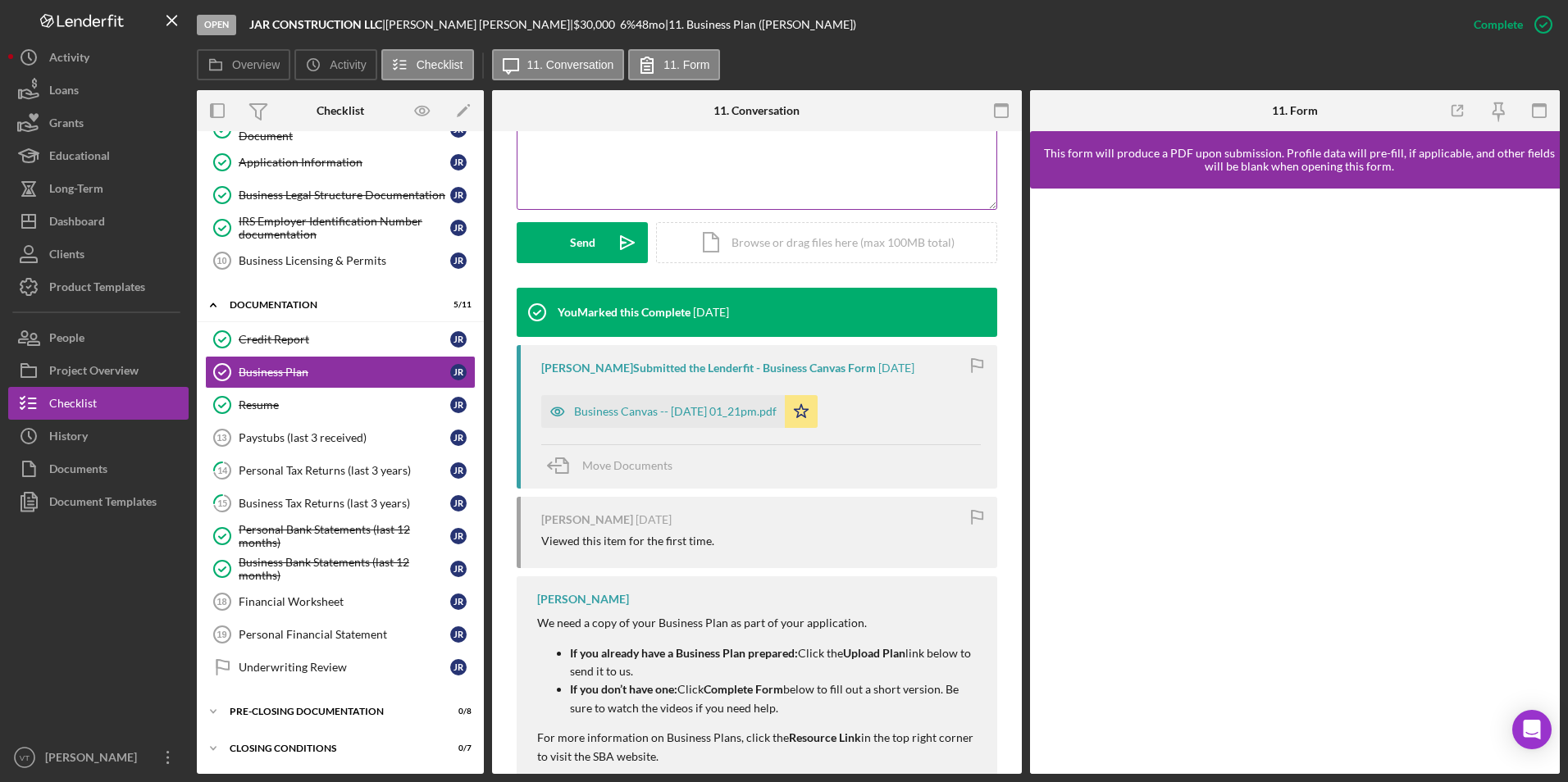
scroll to position [476, 0]
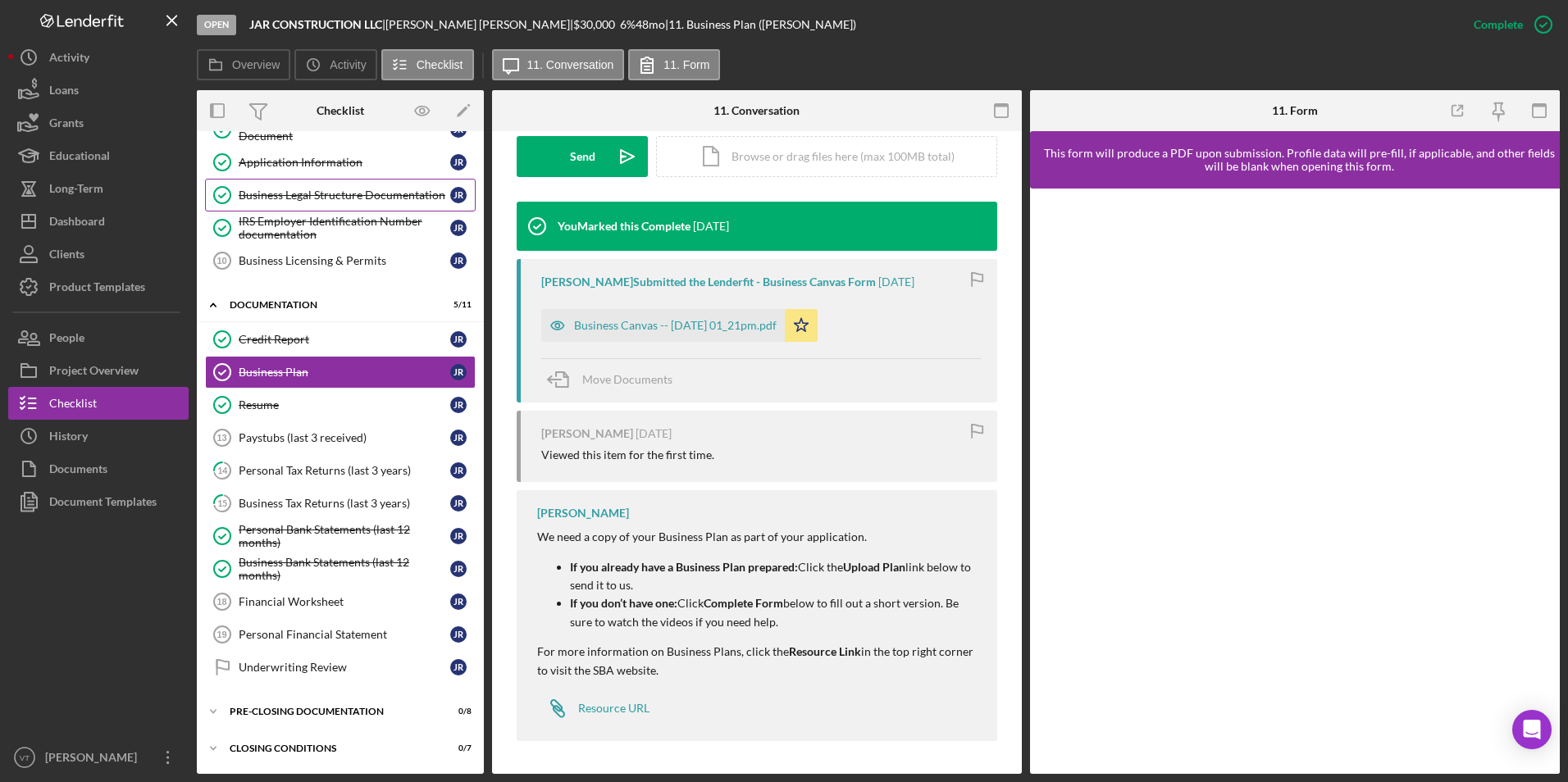
click at [329, 205] on link "Business Legal Structure Documentation Business Legal Structure Documentation J…" at bounding box center [340, 195] width 271 height 32
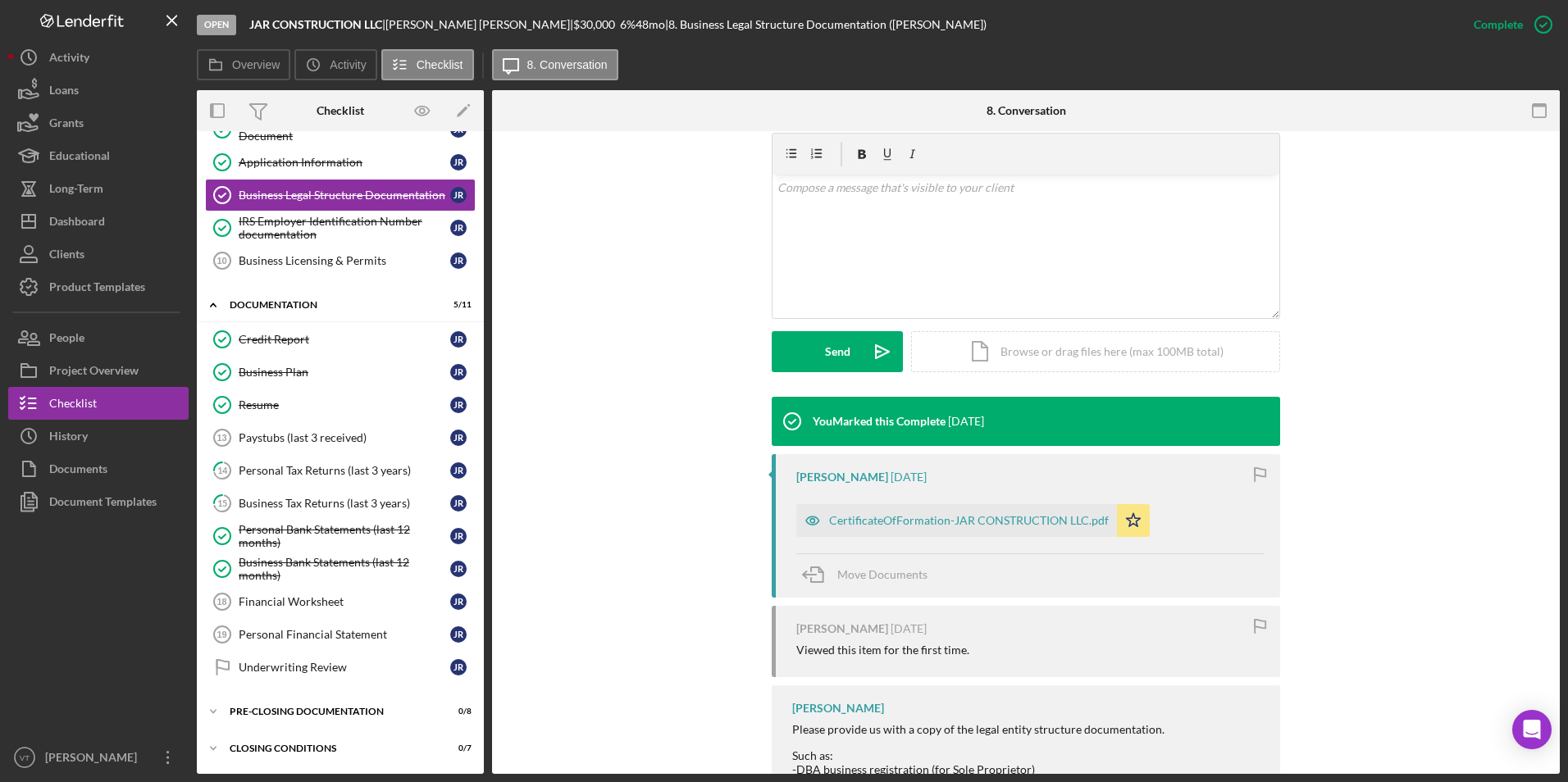
scroll to position [328, 0]
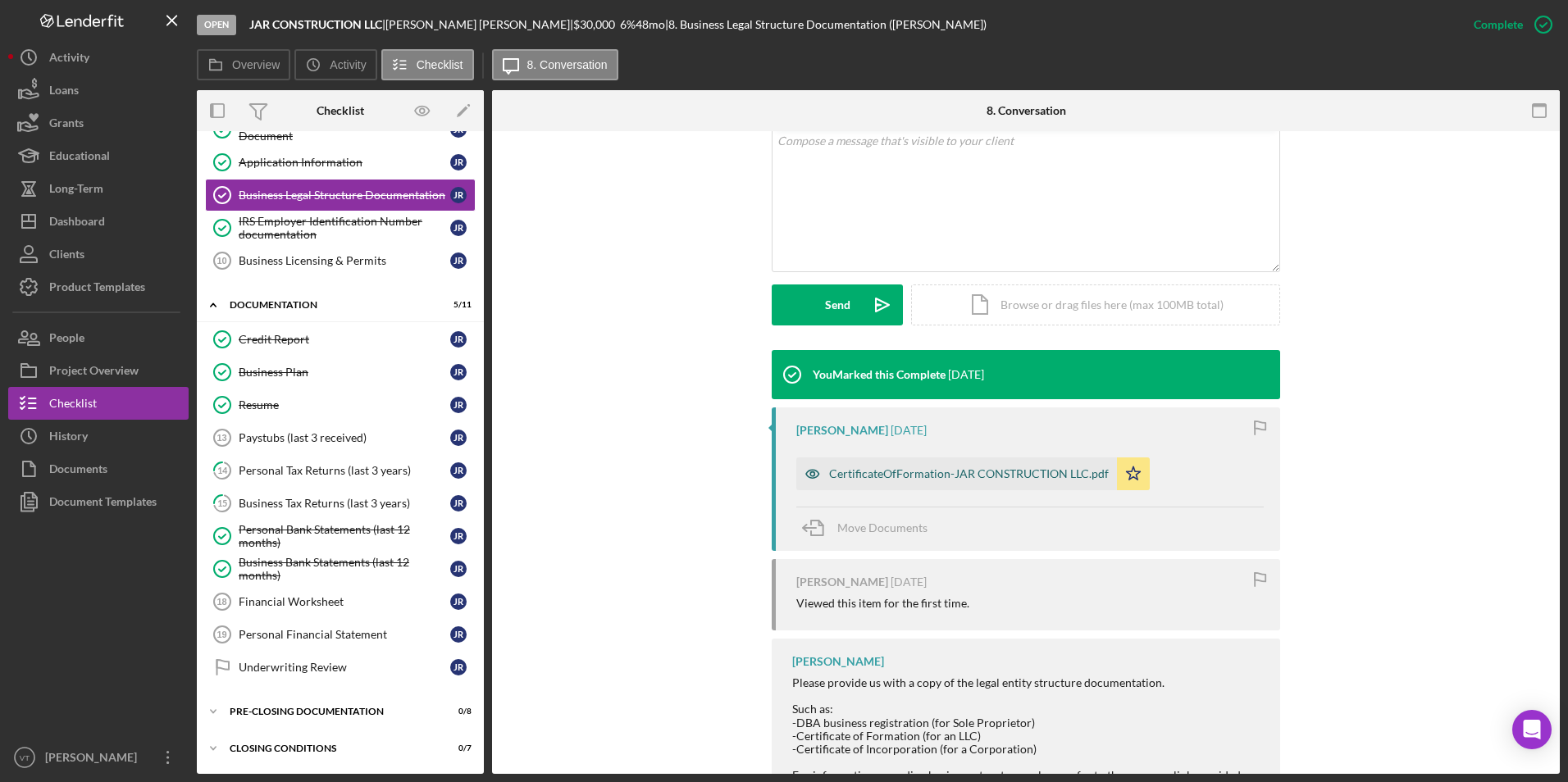
click at [870, 474] on div "CertificateOfFormation-JAR CONSTRUCTION LLC.pdf" at bounding box center [968, 473] width 279 height 13
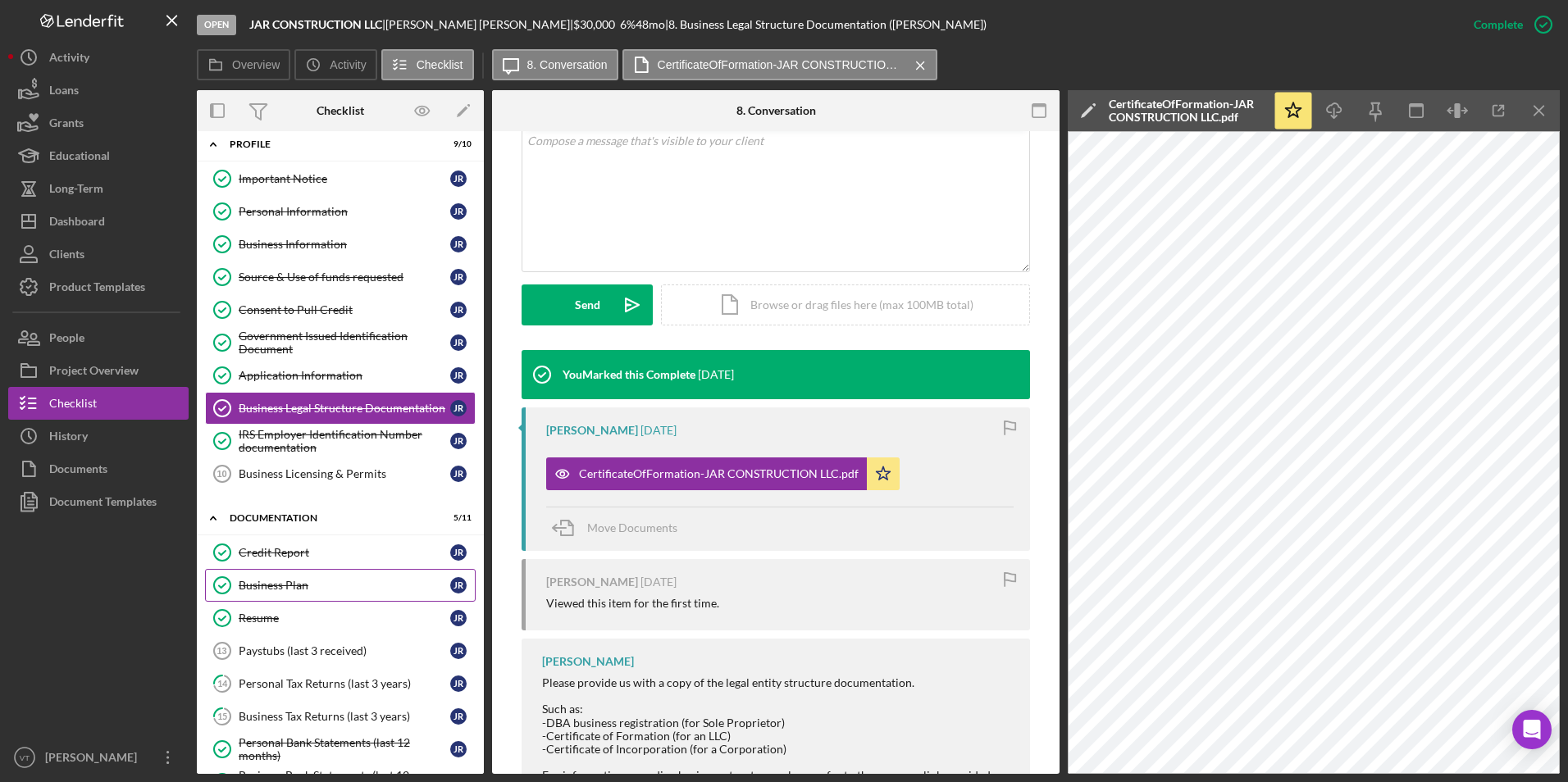
scroll to position [0, 0]
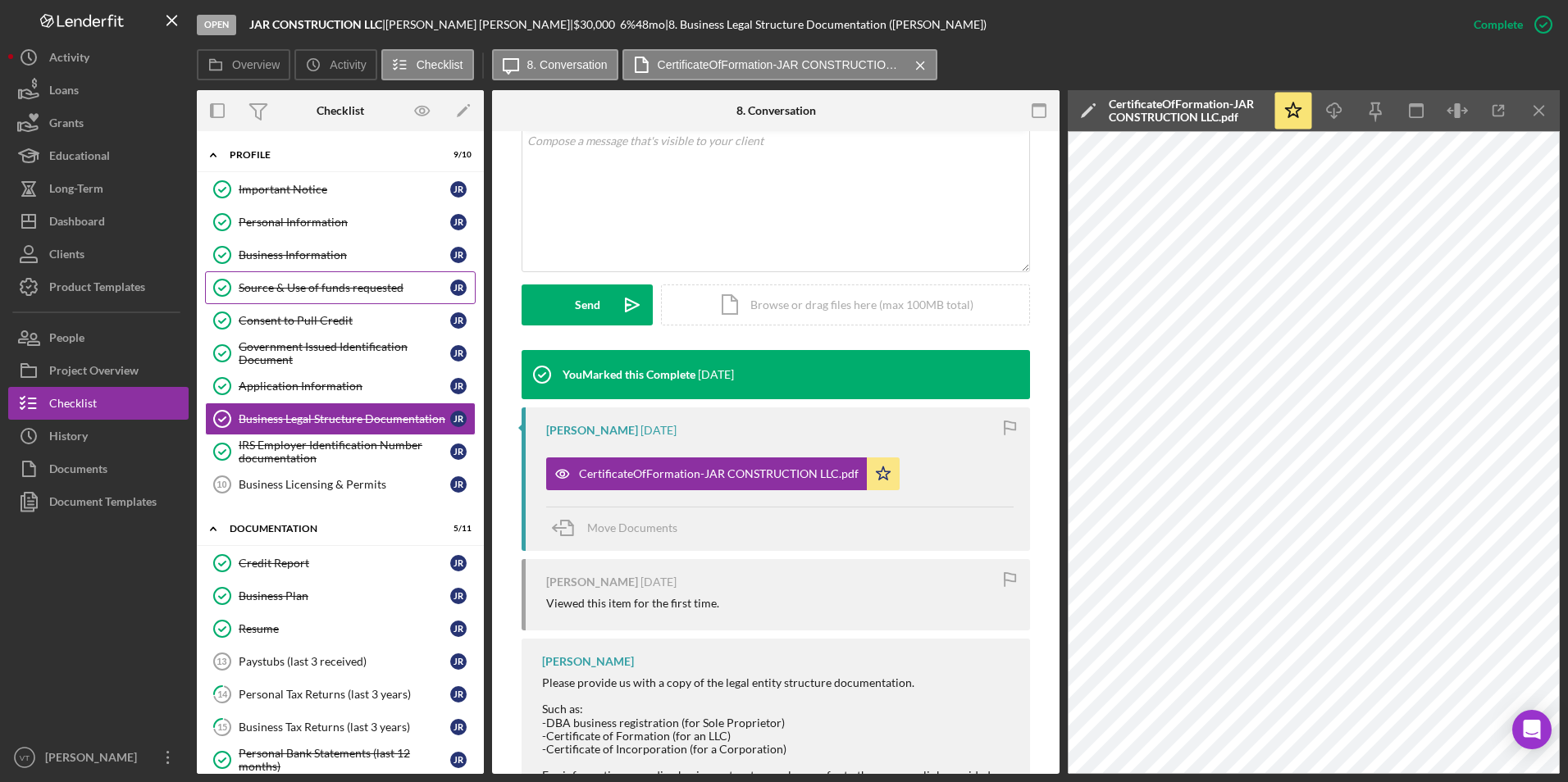
click at [307, 286] on div "Source & Use of funds requested" at bounding box center [344, 287] width 212 height 13
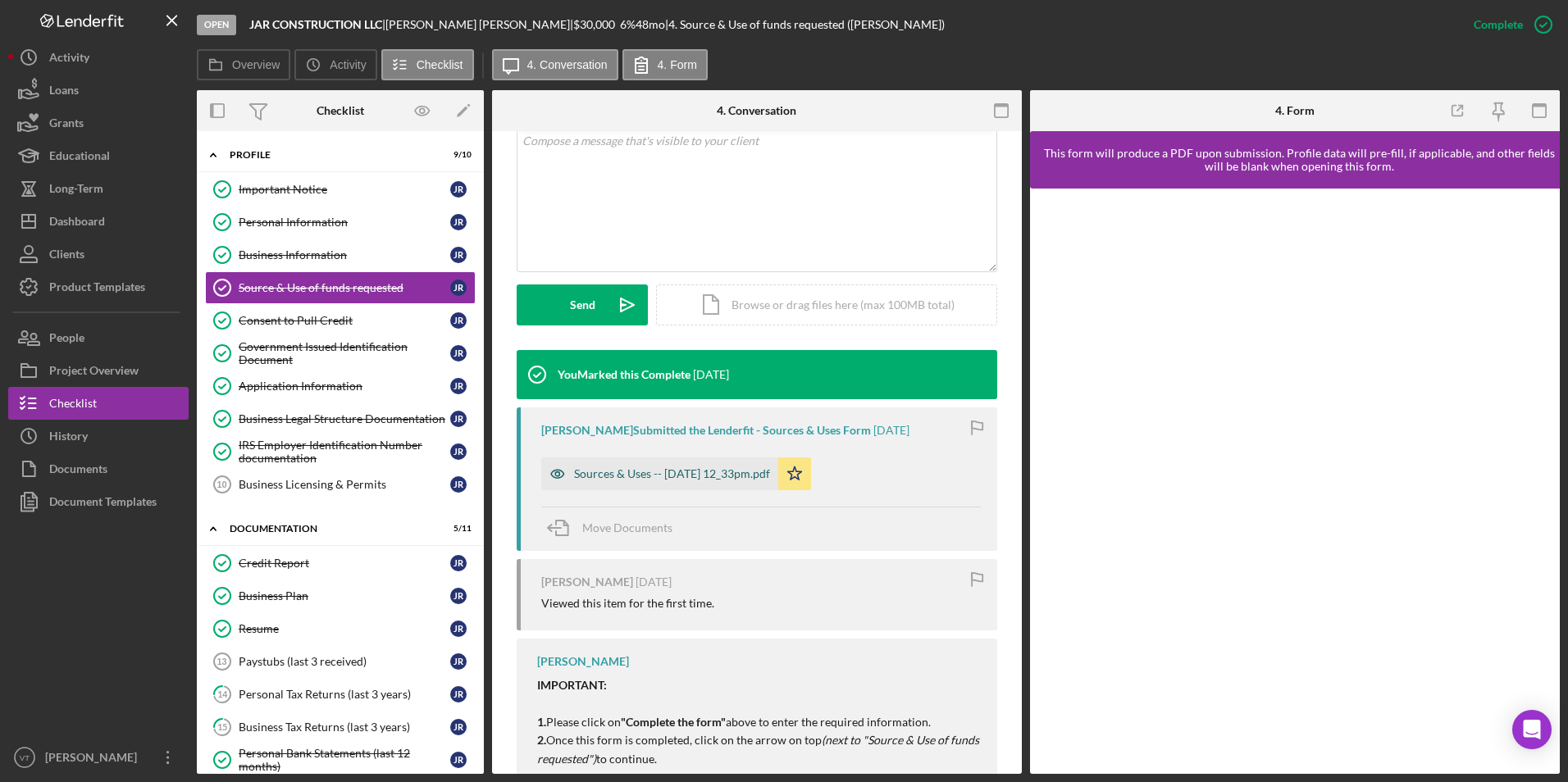
click at [665, 481] on div "Sources & Uses -- [DATE] 12_33pm.pdf" at bounding box center [659, 474] width 237 height 32
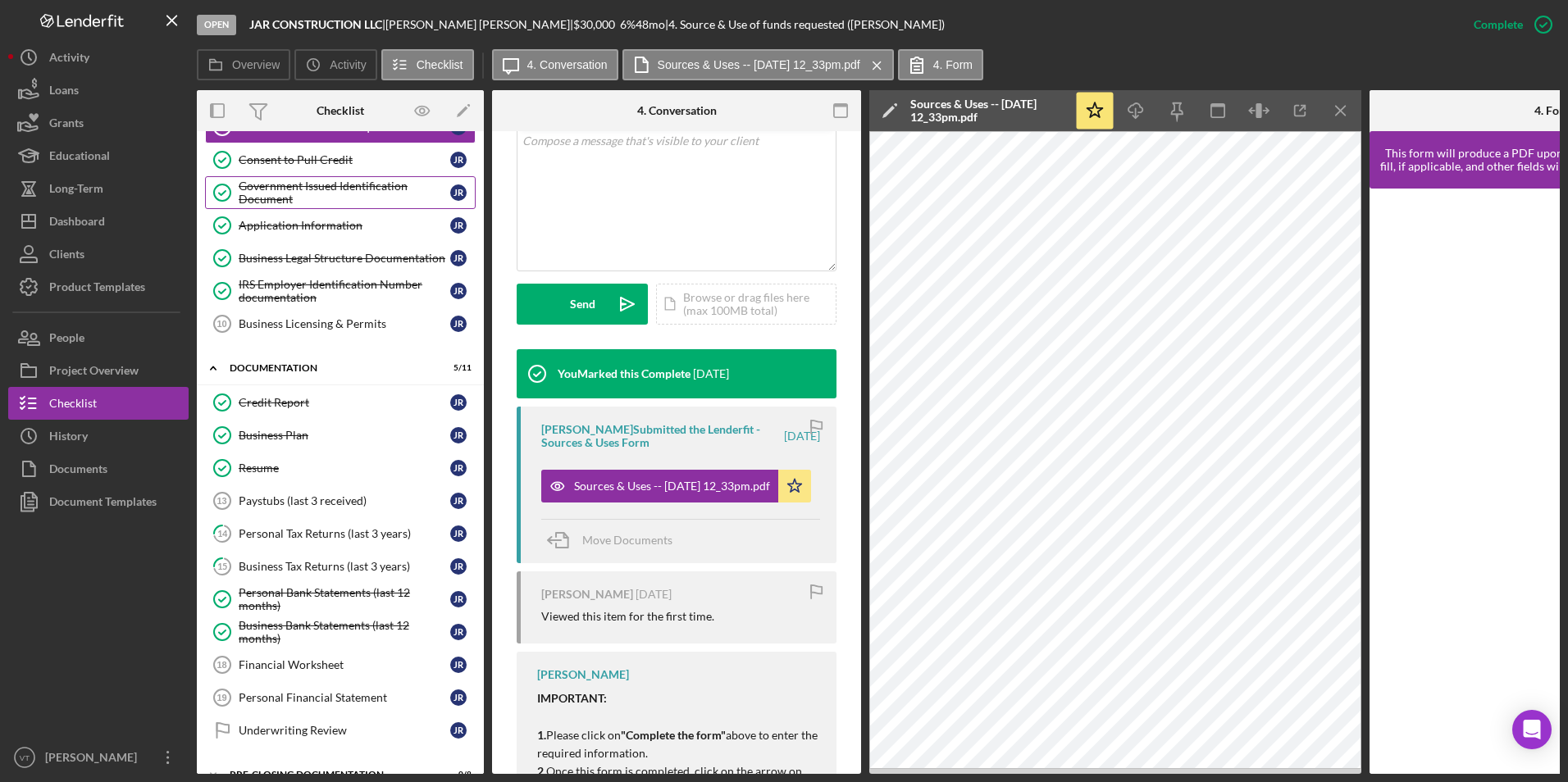
scroll to position [229, 0]
